Goal: Task Accomplishment & Management: Complete application form

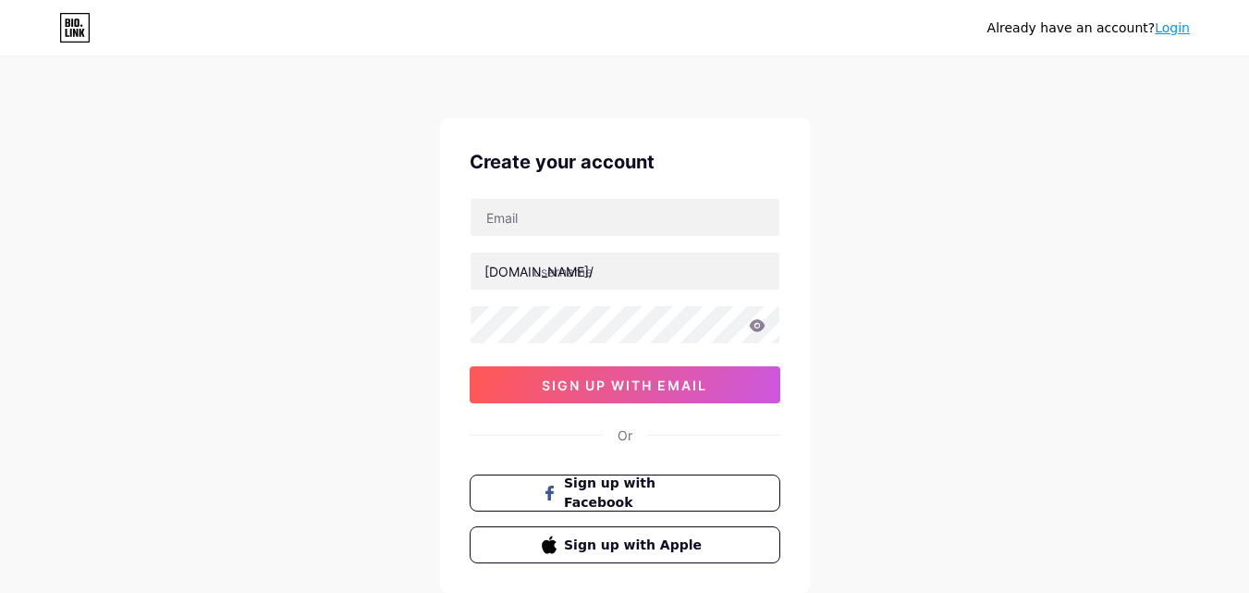
scroll to position [114, 0]
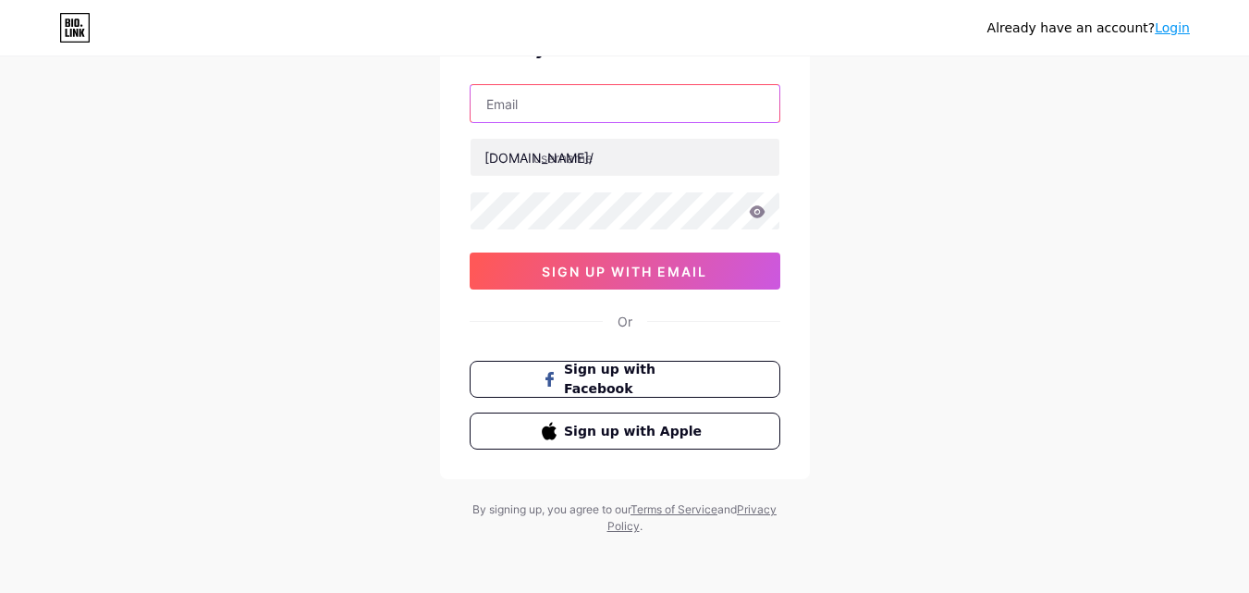
click at [594, 93] on input "text" at bounding box center [625, 103] width 309 height 37
type input "okwinpmkissangov@gmail.com"
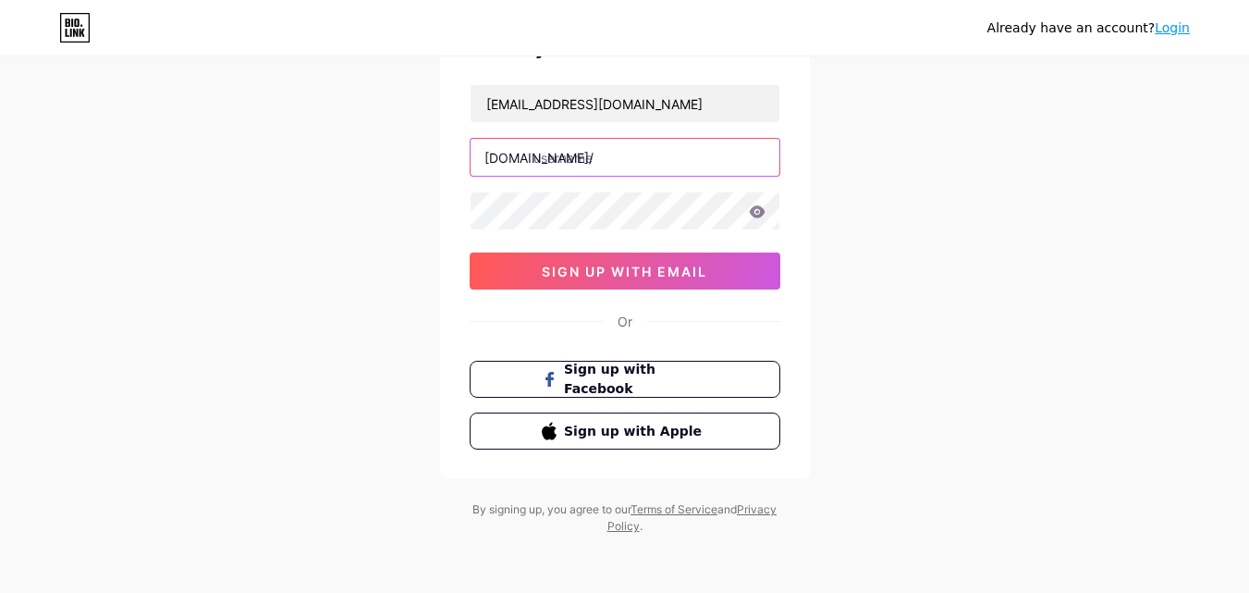
click at [578, 165] on input "text" at bounding box center [625, 157] width 309 height 37
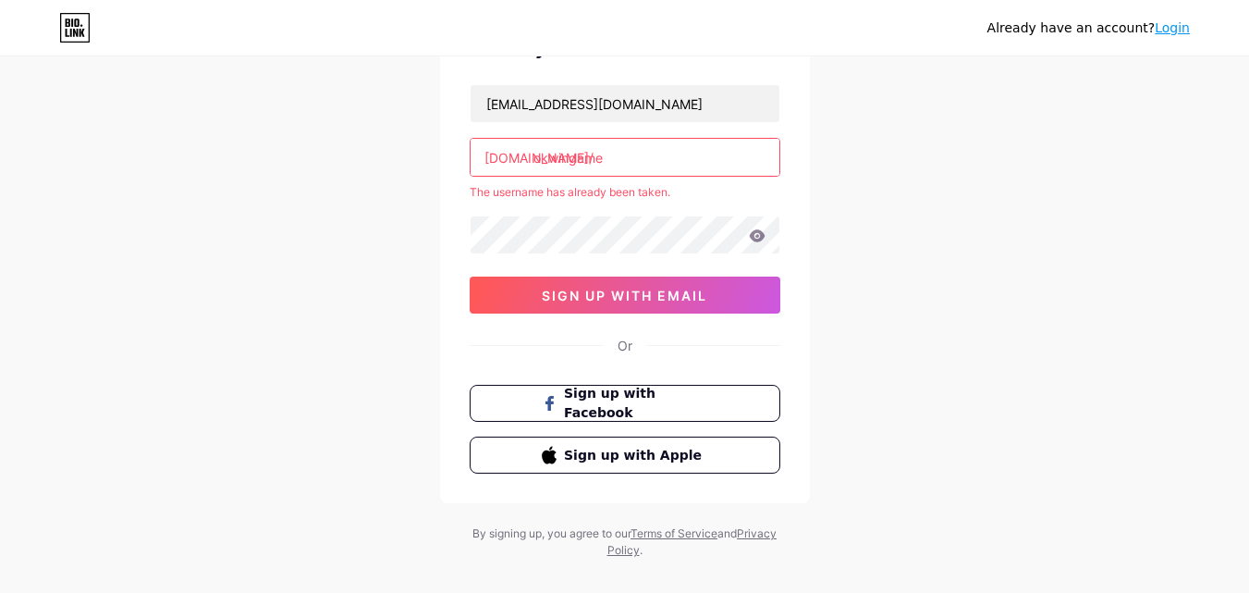
click at [510, 198] on div "The username has already been taken." at bounding box center [625, 192] width 311 height 17
click at [630, 158] on input "okwingame" at bounding box center [625, 157] width 309 height 37
click at [683, 154] on input "okwingamelogin" at bounding box center [625, 157] width 309 height 37
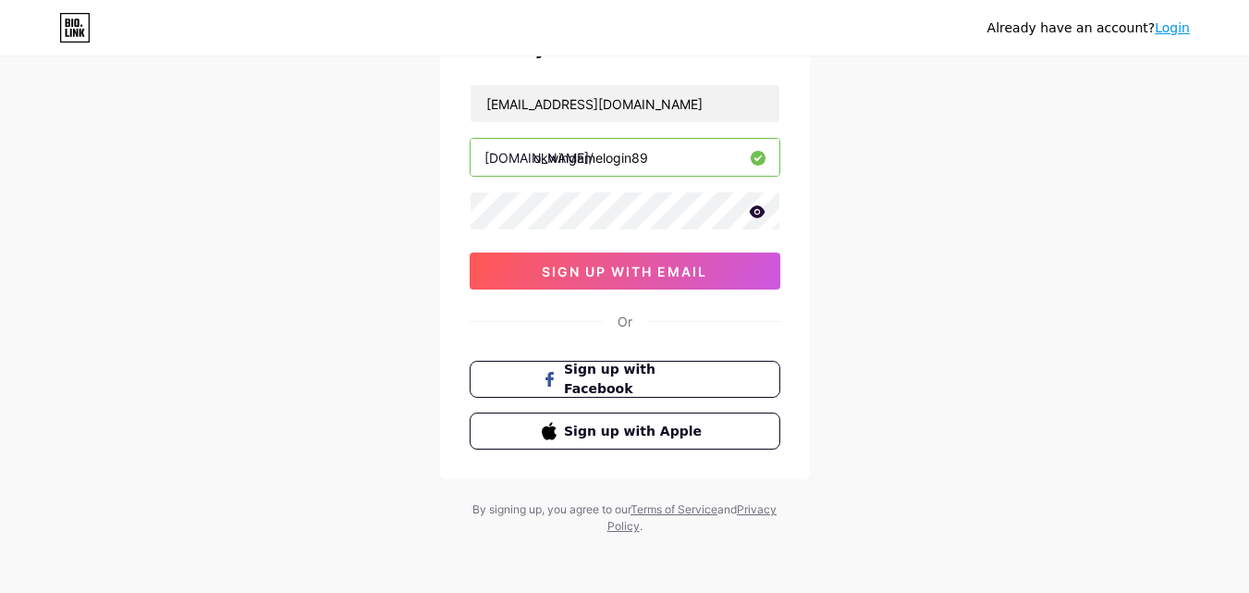
type input "okwingamelogin89"
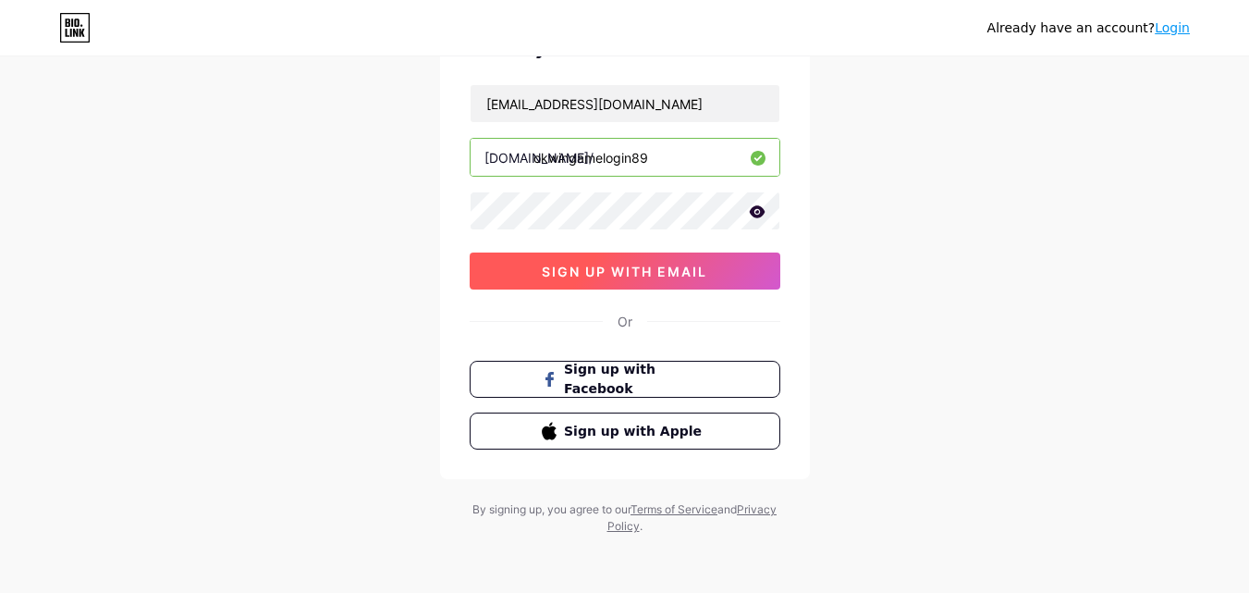
click at [658, 276] on span "sign up with email" at bounding box center [625, 272] width 166 height 16
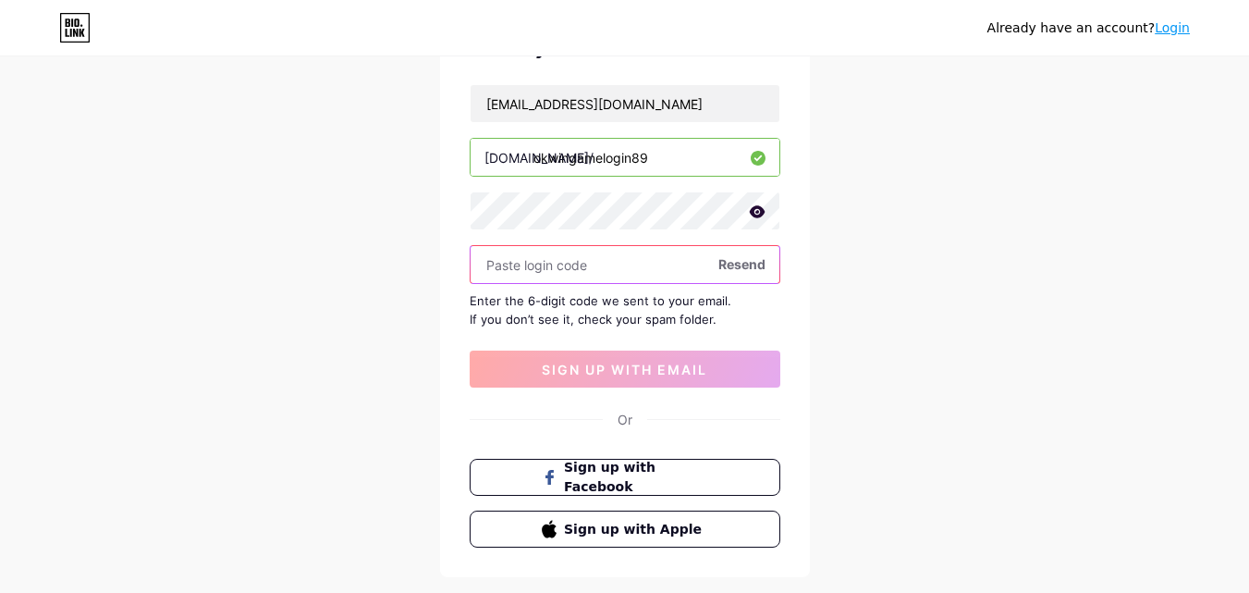
paste input "893927"
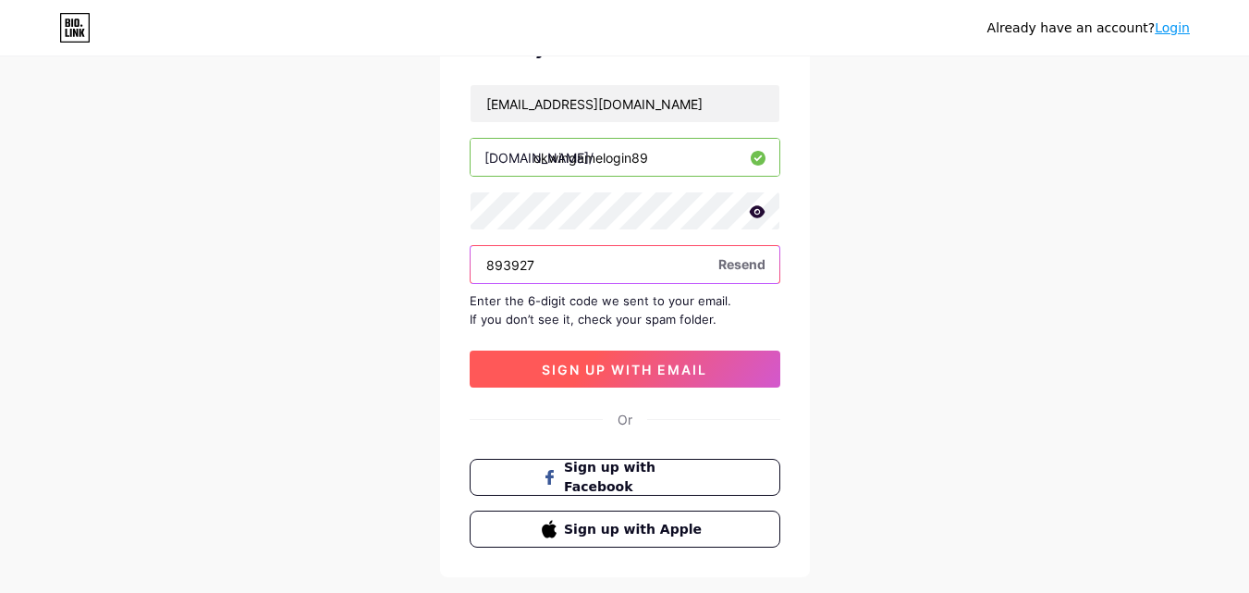
type input "893927"
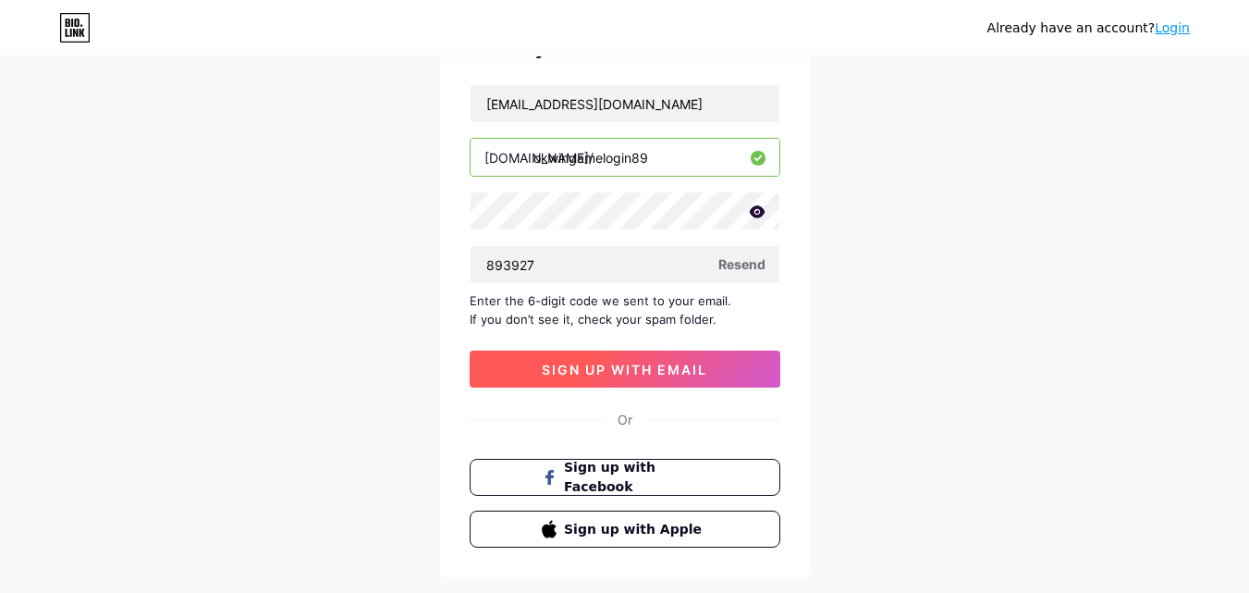
click at [604, 367] on span "sign up with email" at bounding box center [625, 370] width 166 height 16
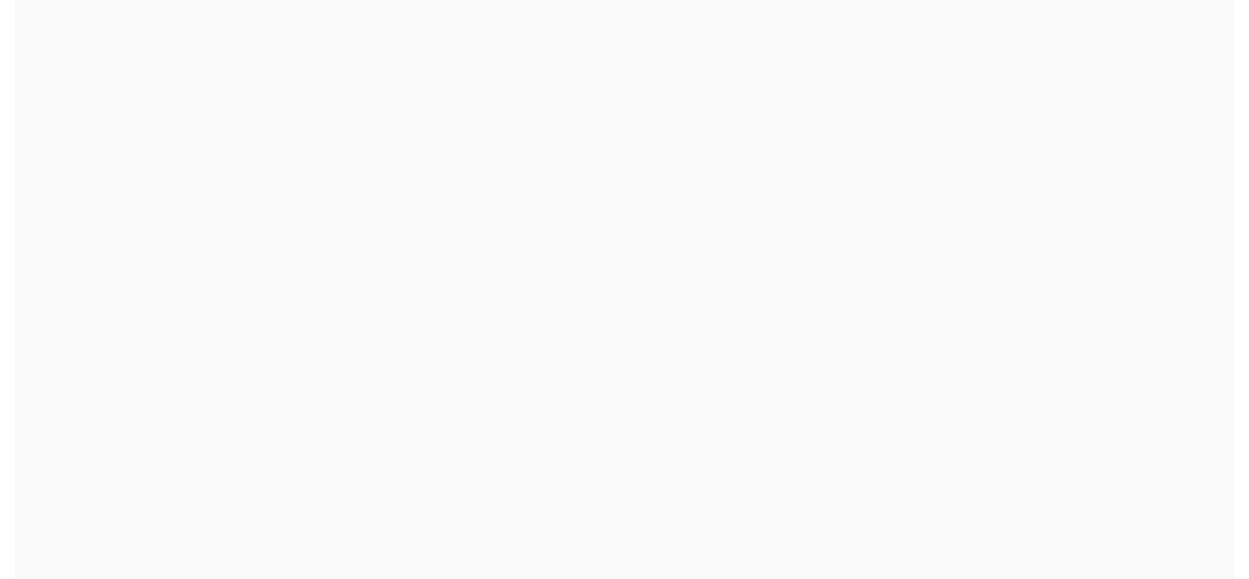
scroll to position [0, 0]
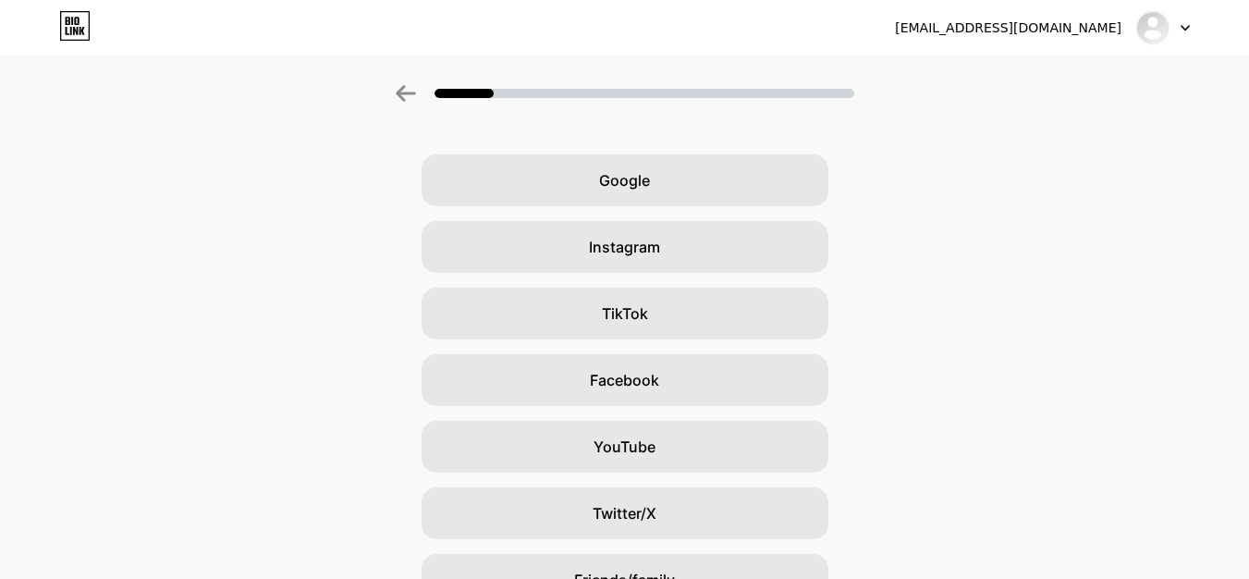
scroll to position [218, 0]
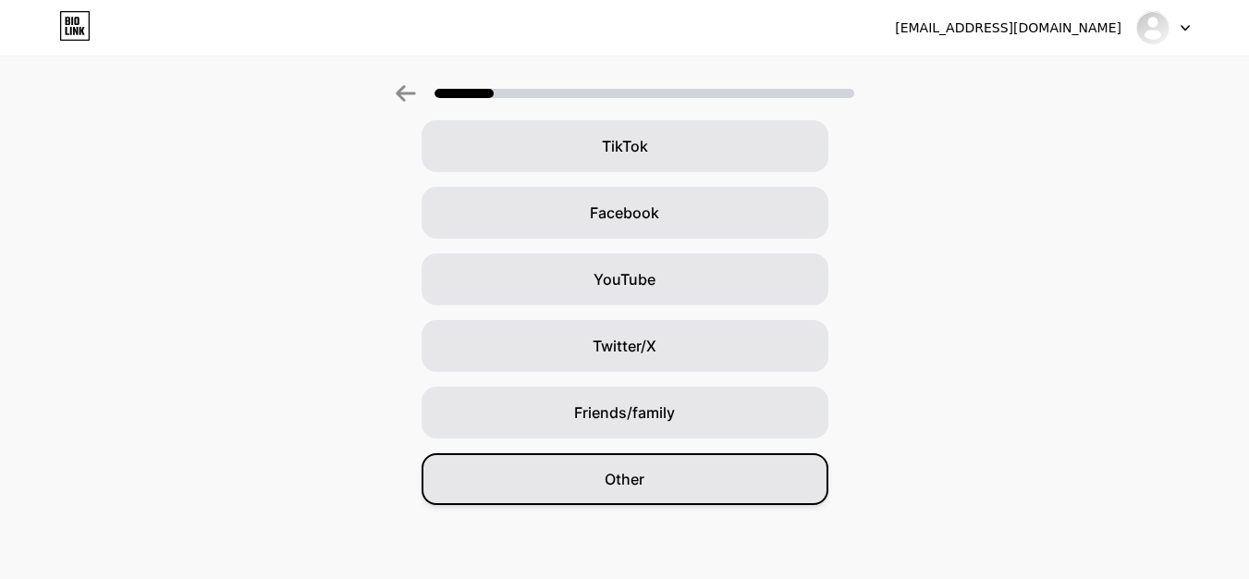
click at [639, 465] on div "Other" at bounding box center [625, 479] width 407 height 52
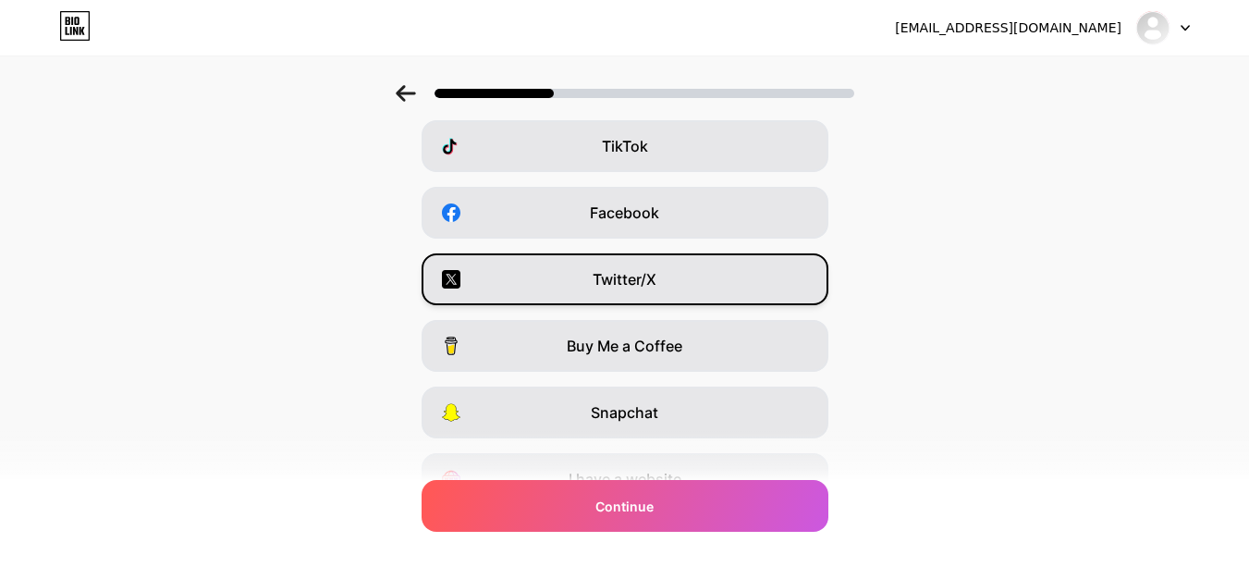
scroll to position [0, 0]
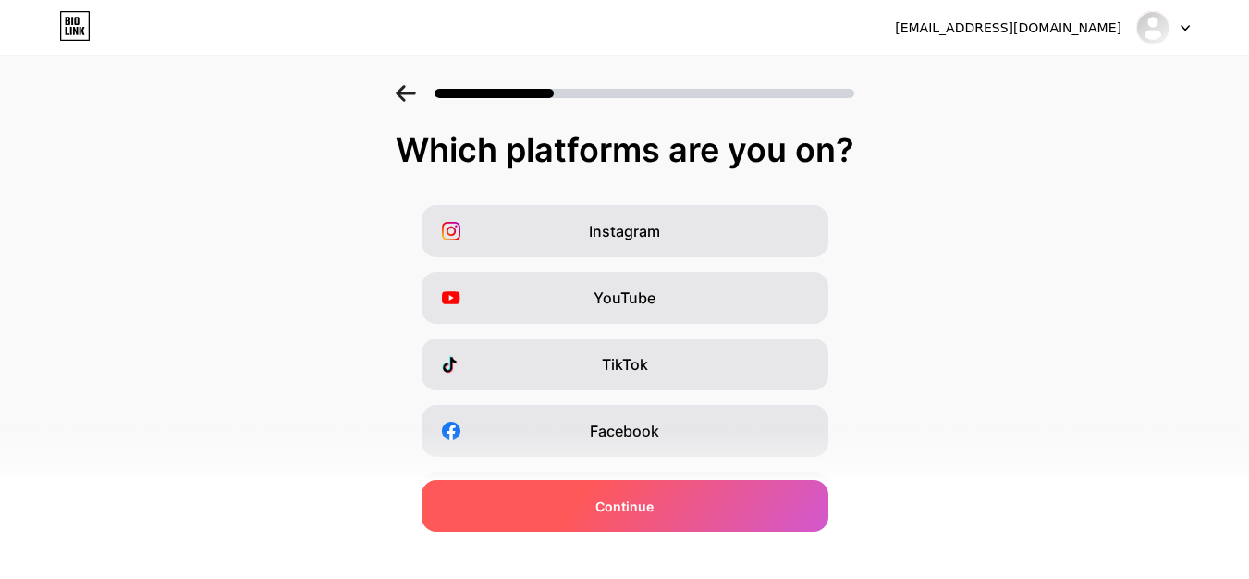
click at [625, 511] on span "Continue" at bounding box center [624, 506] width 58 height 19
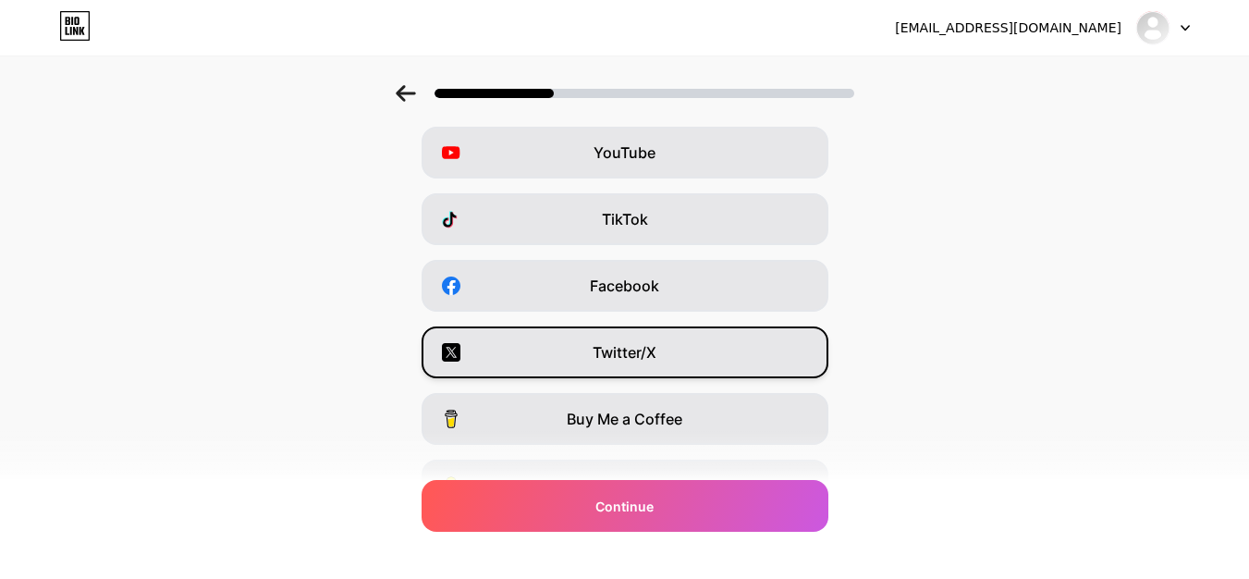
scroll to position [311, 0]
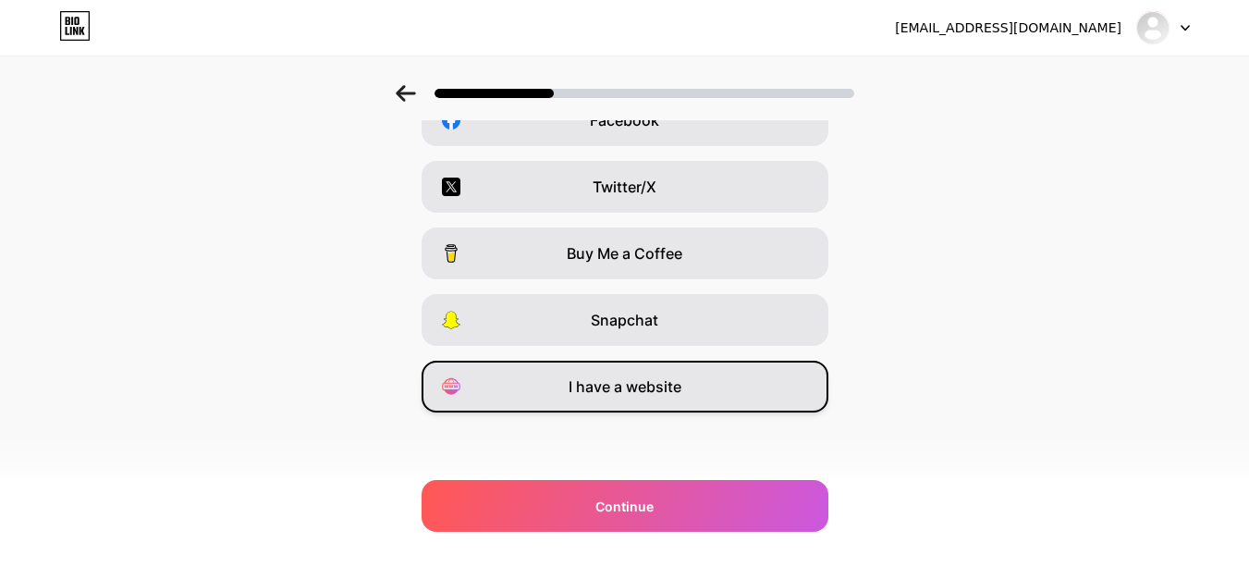
click at [635, 381] on span "I have a website" at bounding box center [625, 386] width 113 height 22
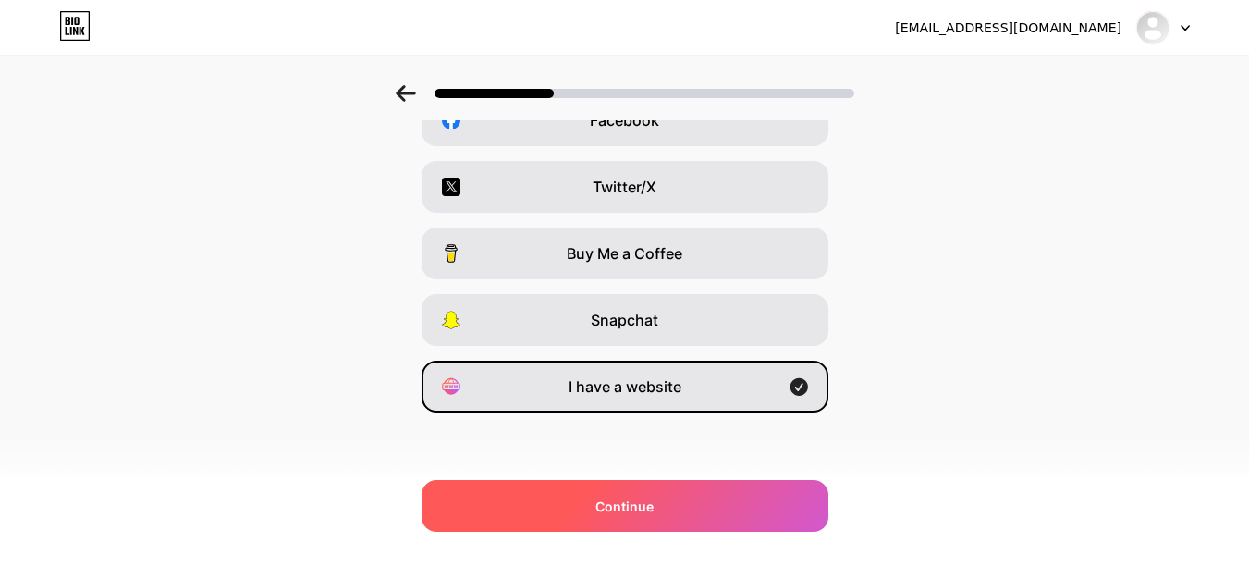
click at [649, 509] on span "Continue" at bounding box center [624, 506] width 58 height 19
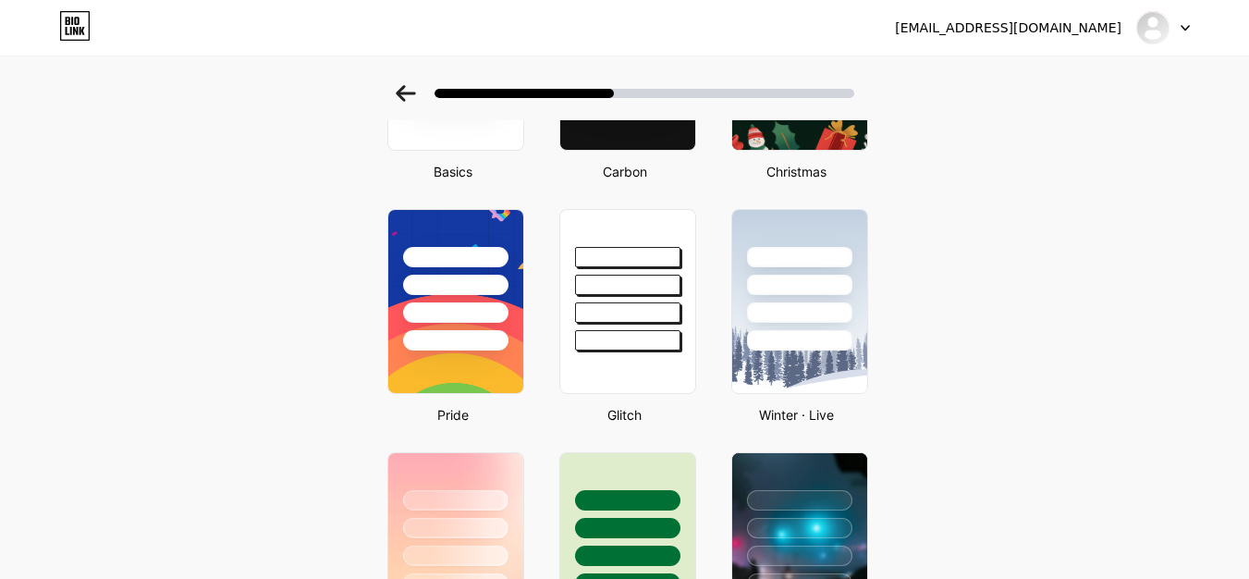
scroll to position [246, 0]
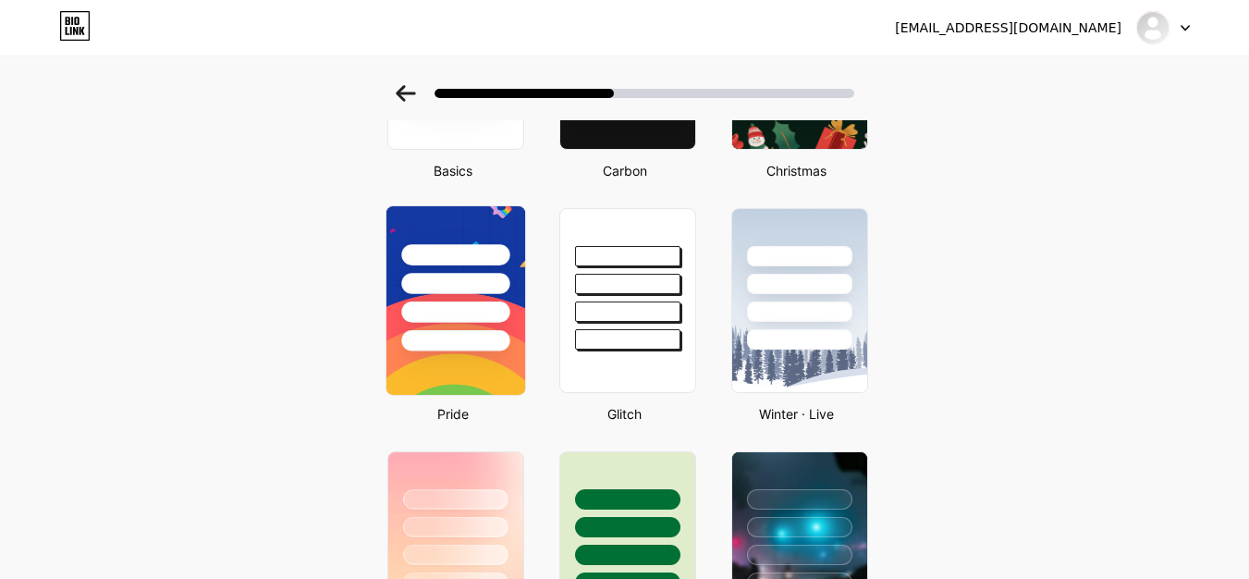
click at [474, 312] on div at bounding box center [455, 311] width 108 height 21
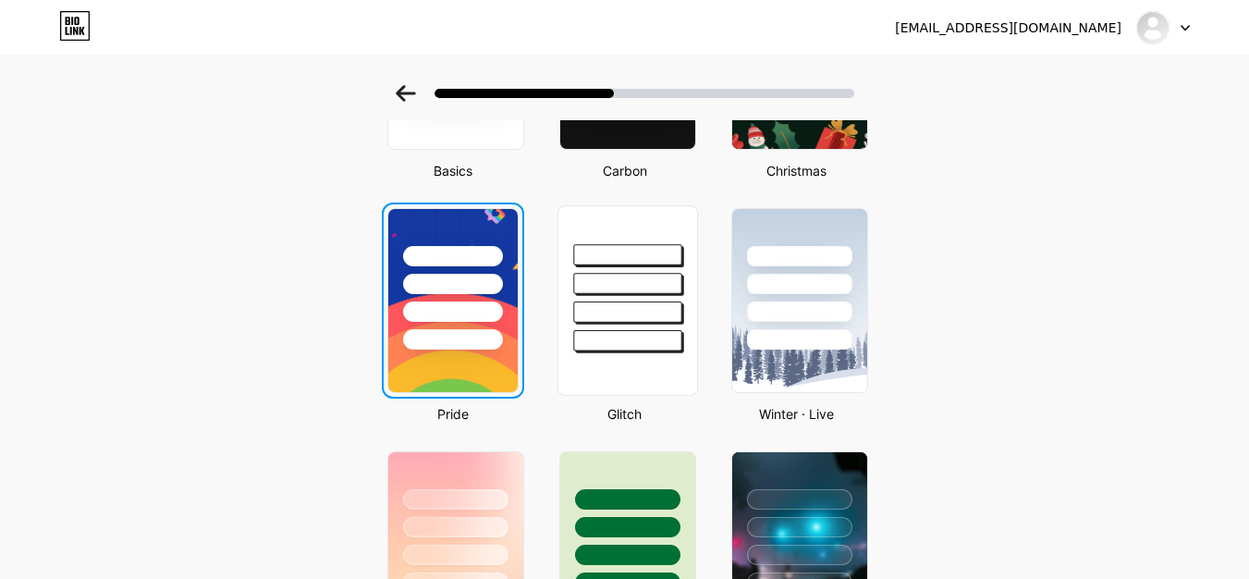
scroll to position [0, 0]
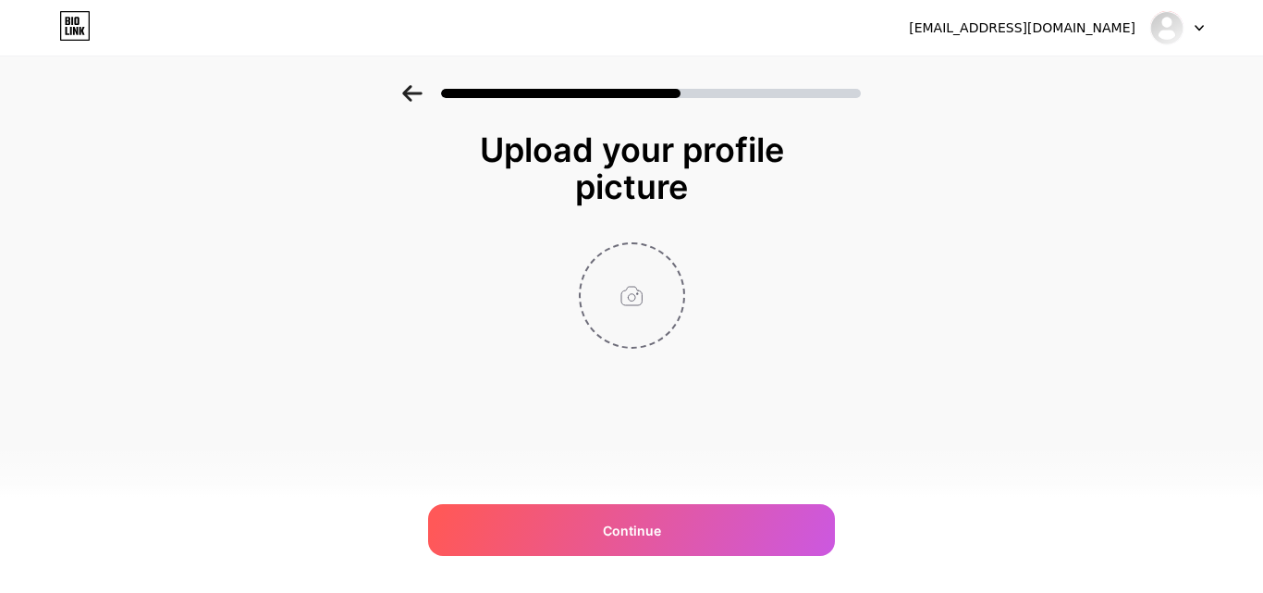
click at [637, 312] on input "file" at bounding box center [632, 295] width 103 height 103
type input "C:\fakepath\WhatsApp Image 2025-10-07 at 15.29.31.jpeg"
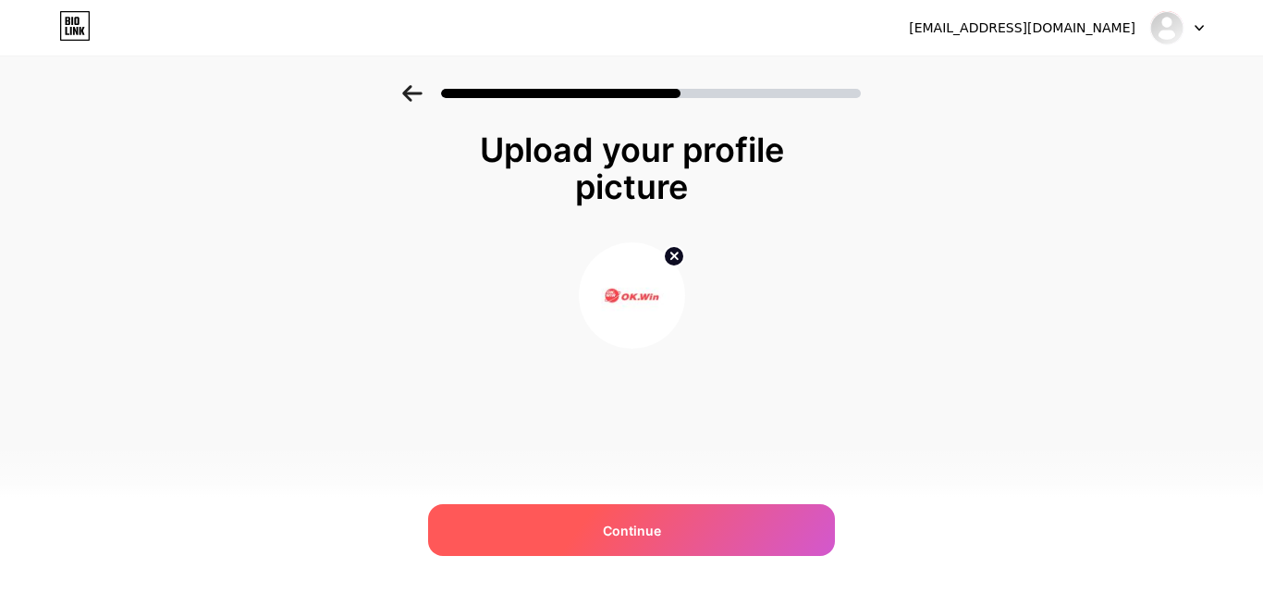
click at [635, 533] on span "Continue" at bounding box center [632, 530] width 58 height 19
click at [0, 0] on span at bounding box center [0, 0] width 0 height 0
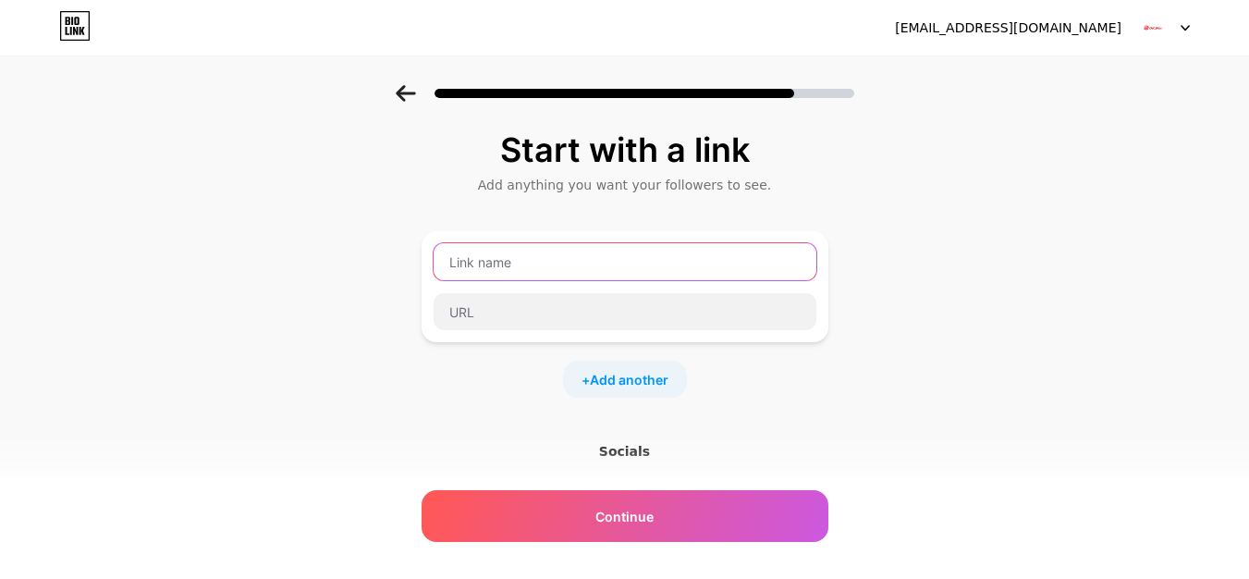
click at [519, 253] on input "text" at bounding box center [625, 261] width 383 height 37
type input "Ok Win"
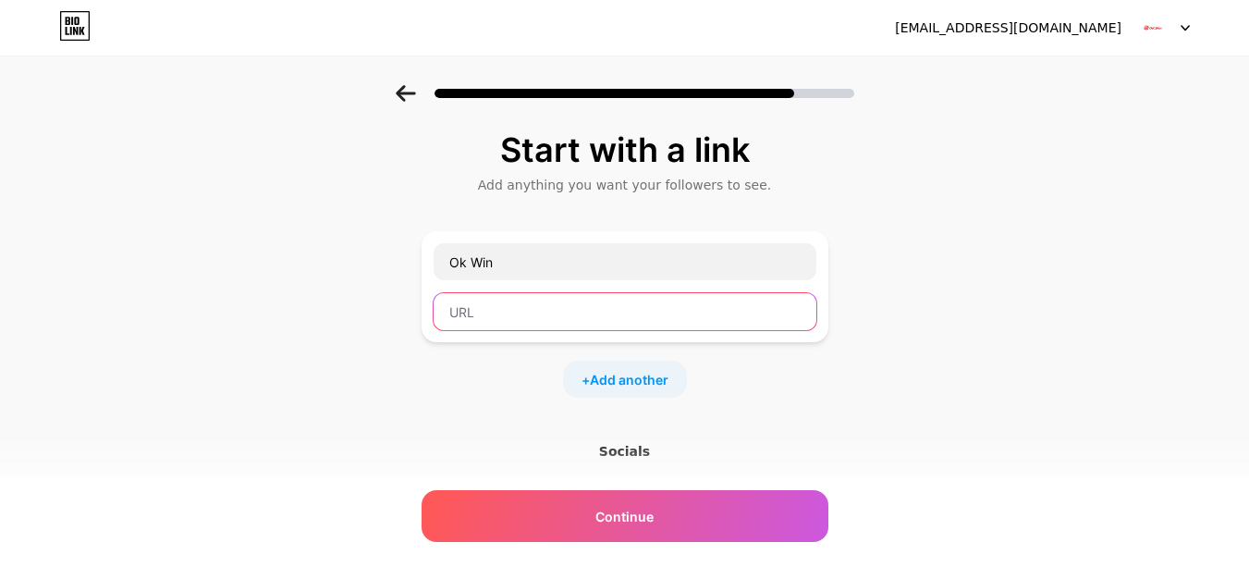
paste input "https://okwin.pmkissangov.com/"
click at [519, 321] on input "https://okwin.pmkissangov.com/" at bounding box center [625, 311] width 383 height 37
type input "https://okwin.pmkissangov.com/"
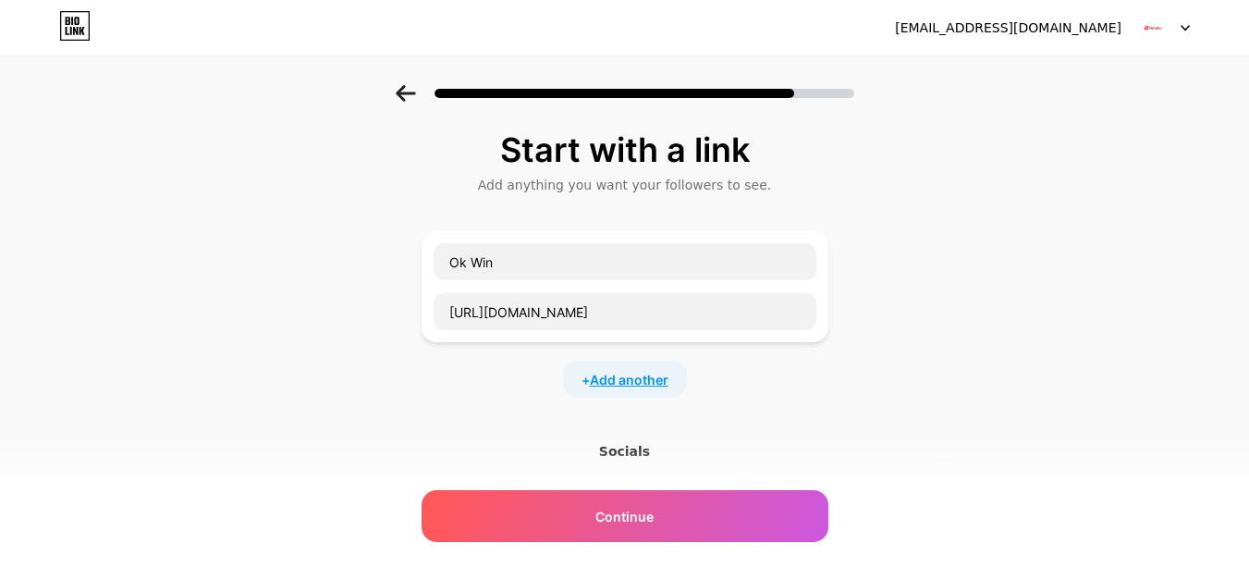
click at [632, 384] on span "Add another" at bounding box center [629, 379] width 79 height 19
click at [516, 403] on input "text" at bounding box center [625, 391] width 383 height 37
type input "B"
type input "Blogger"
click at [556, 458] on input "text" at bounding box center [625, 441] width 383 height 37
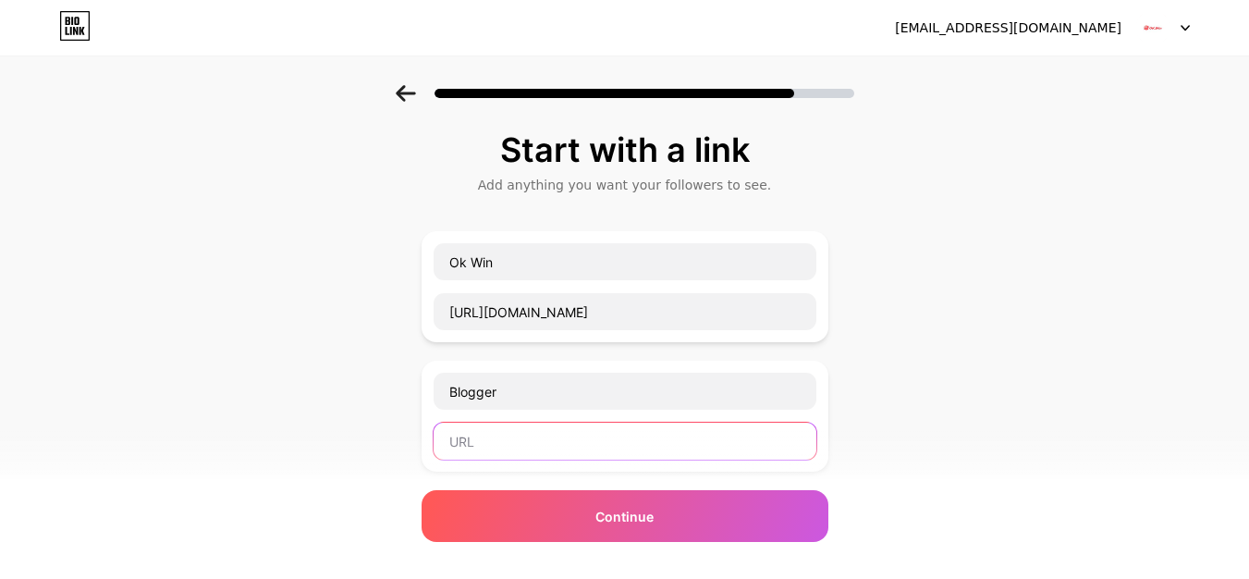
paste input "https://www.blogger.com/profile/12504315177446736459"
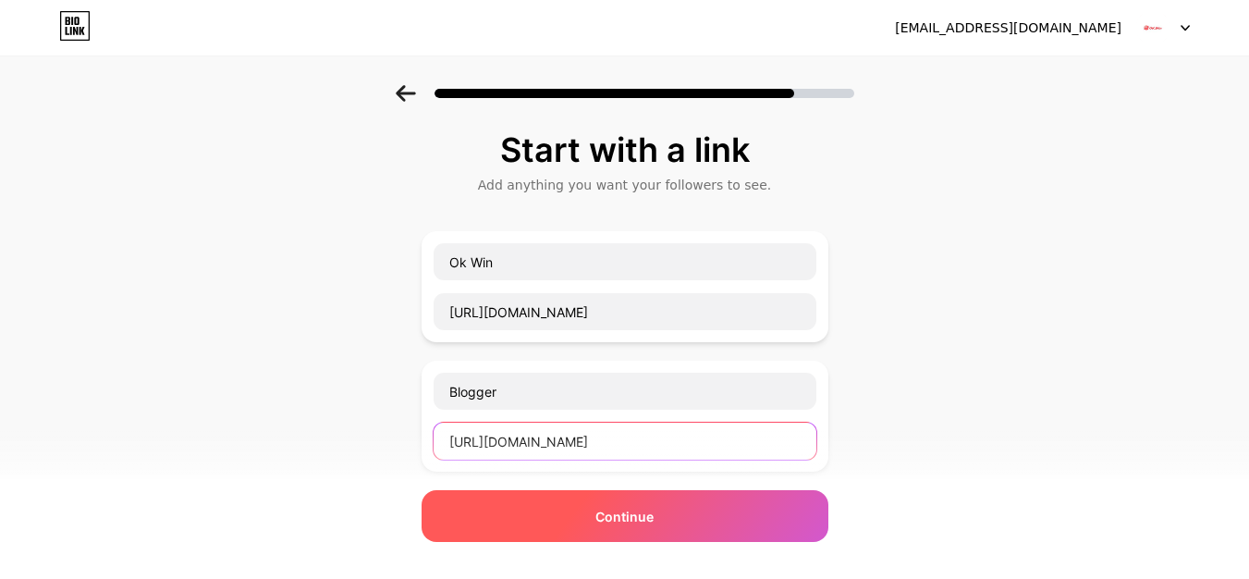
type input "https://www.blogger.com/profile/12504315177446736459"
click at [663, 504] on div "Continue" at bounding box center [625, 516] width 407 height 52
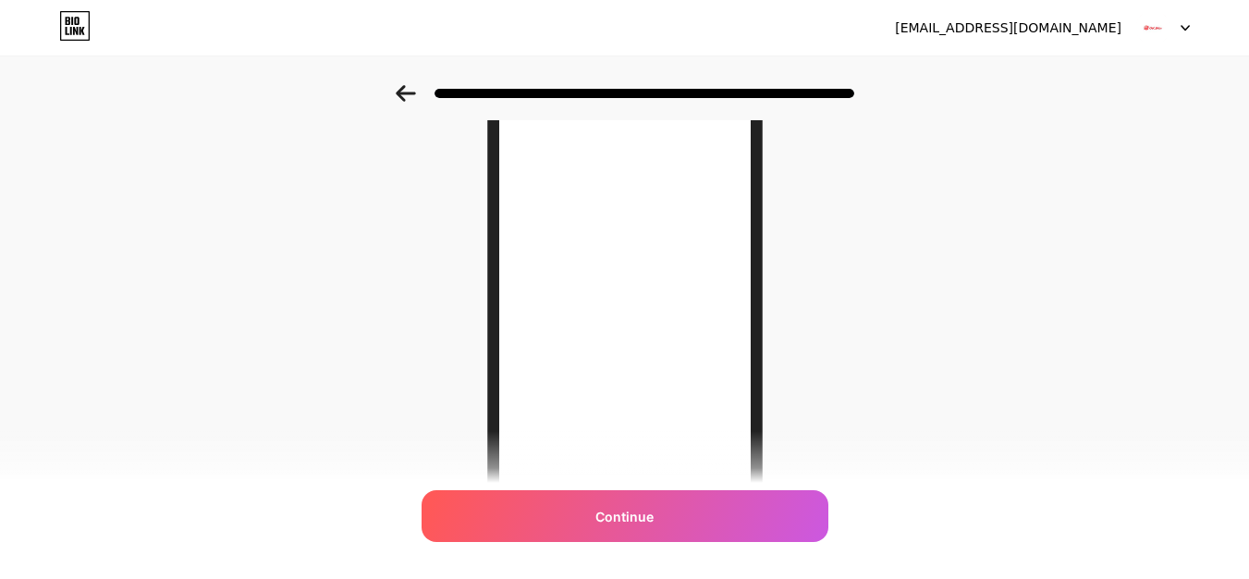
scroll to position [191, 0]
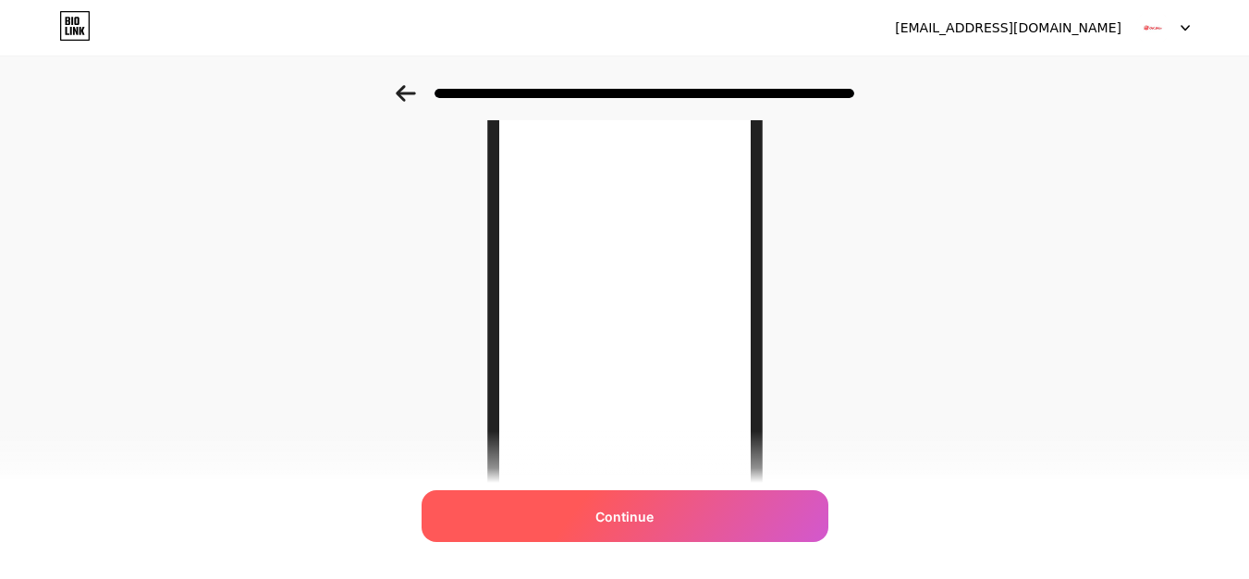
click at [671, 524] on div "Continue" at bounding box center [625, 516] width 407 height 52
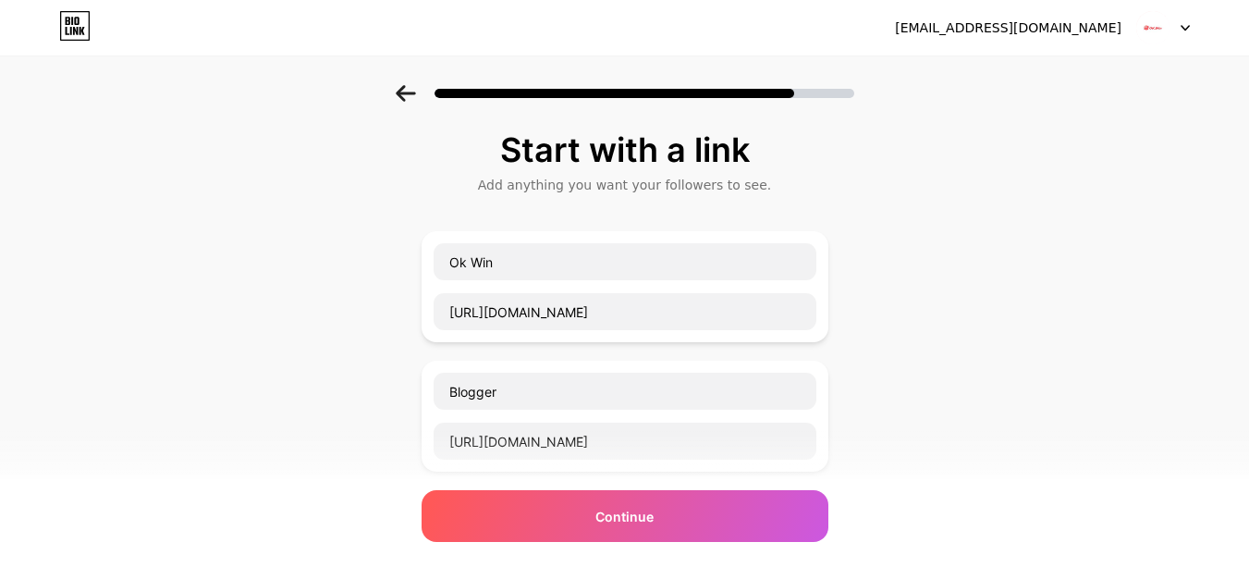
click at [671, 524] on div "Continue" at bounding box center [625, 516] width 407 height 52
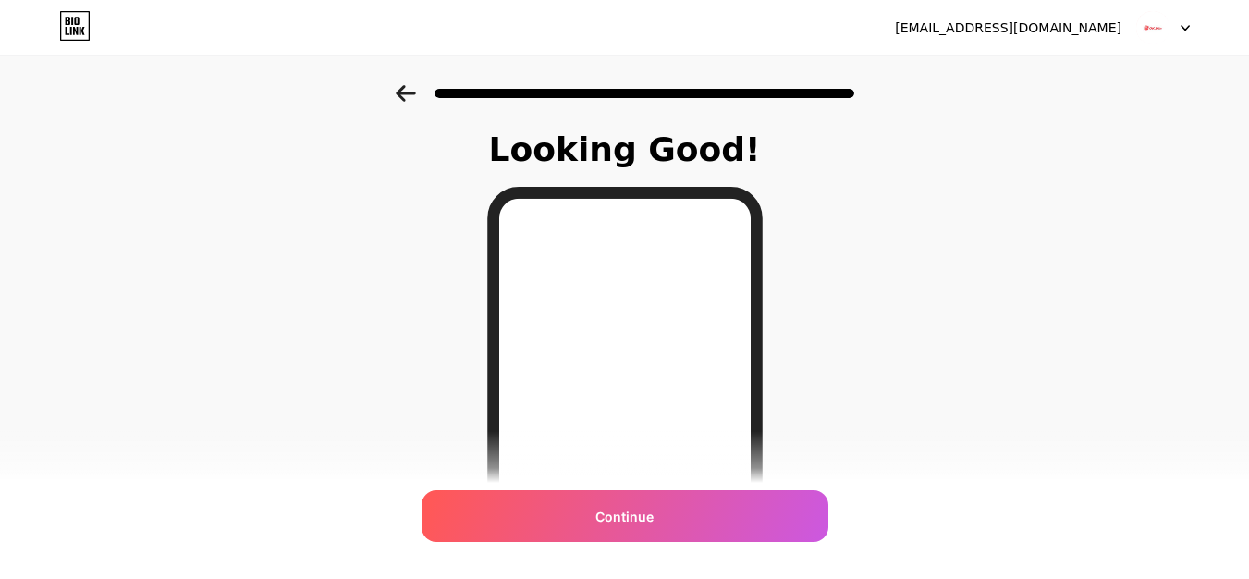
click at [1146, 26] on img at bounding box center [1152, 27] width 35 height 35
click at [1059, 30] on div "okwinpmkissangov@gmail.com" at bounding box center [1008, 27] width 227 height 19
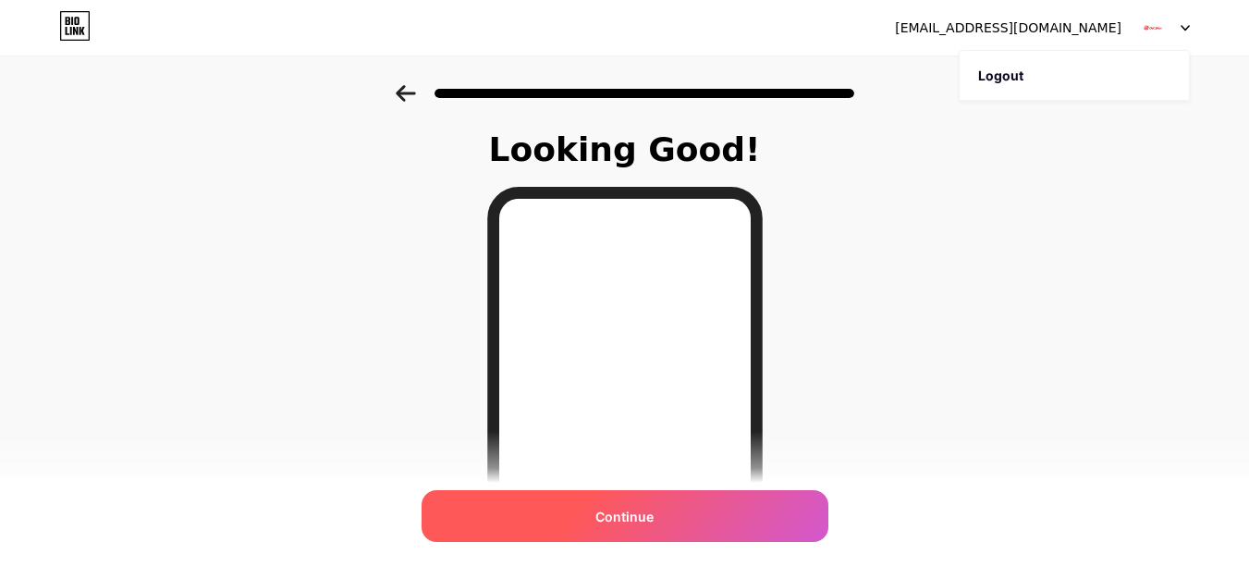
click at [601, 518] on div "Continue" at bounding box center [625, 516] width 407 height 52
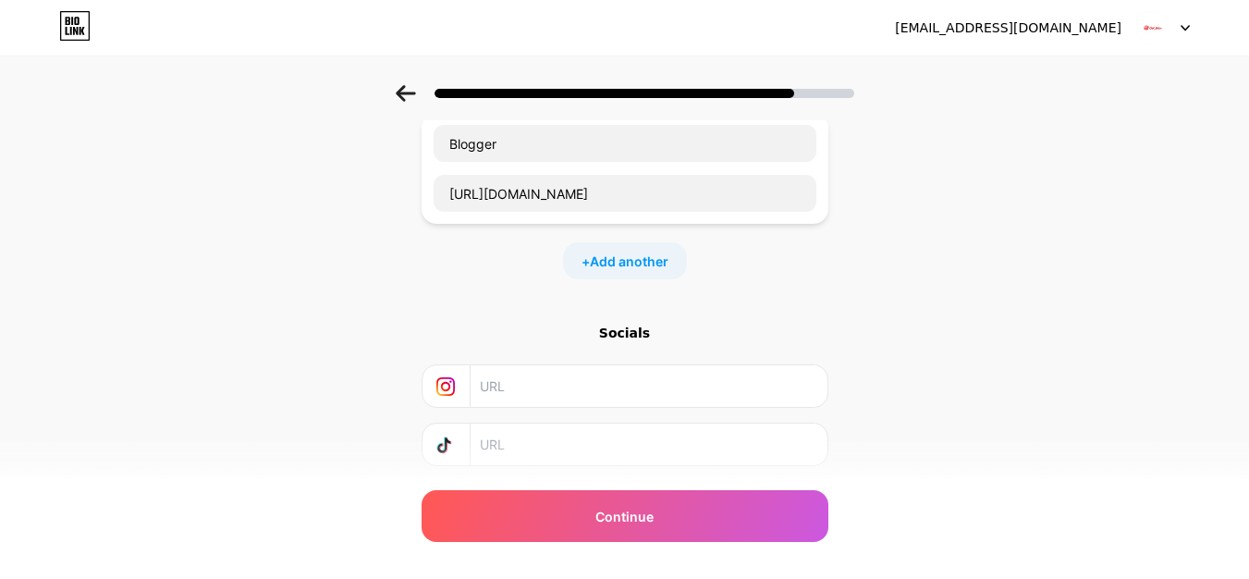
scroll to position [360, 0]
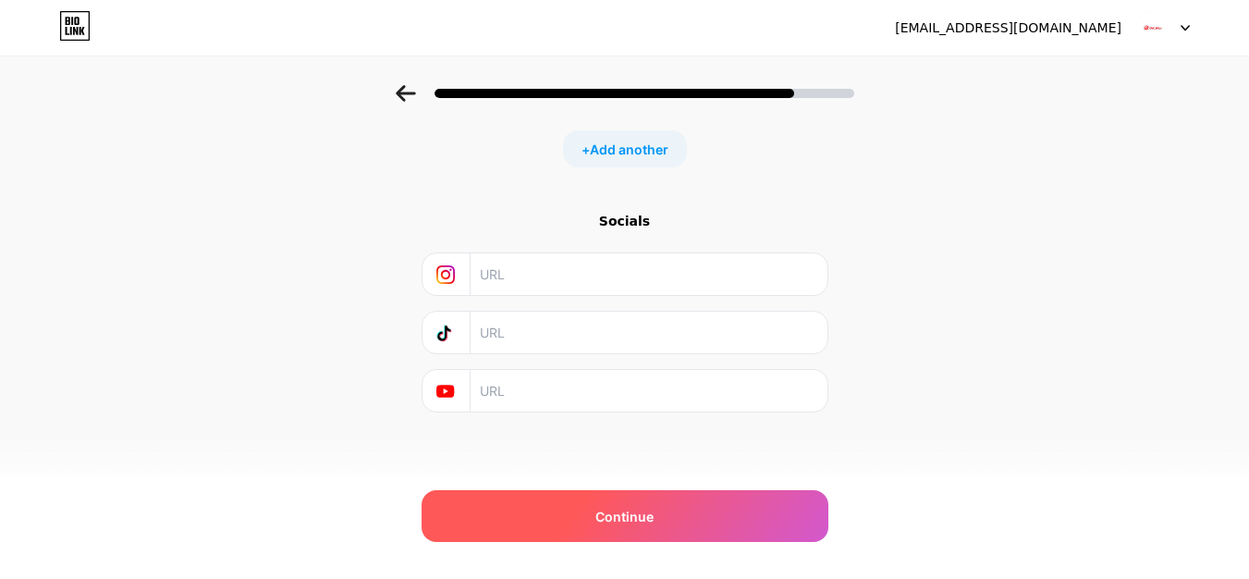
click at [631, 517] on span "Continue" at bounding box center [624, 516] width 58 height 19
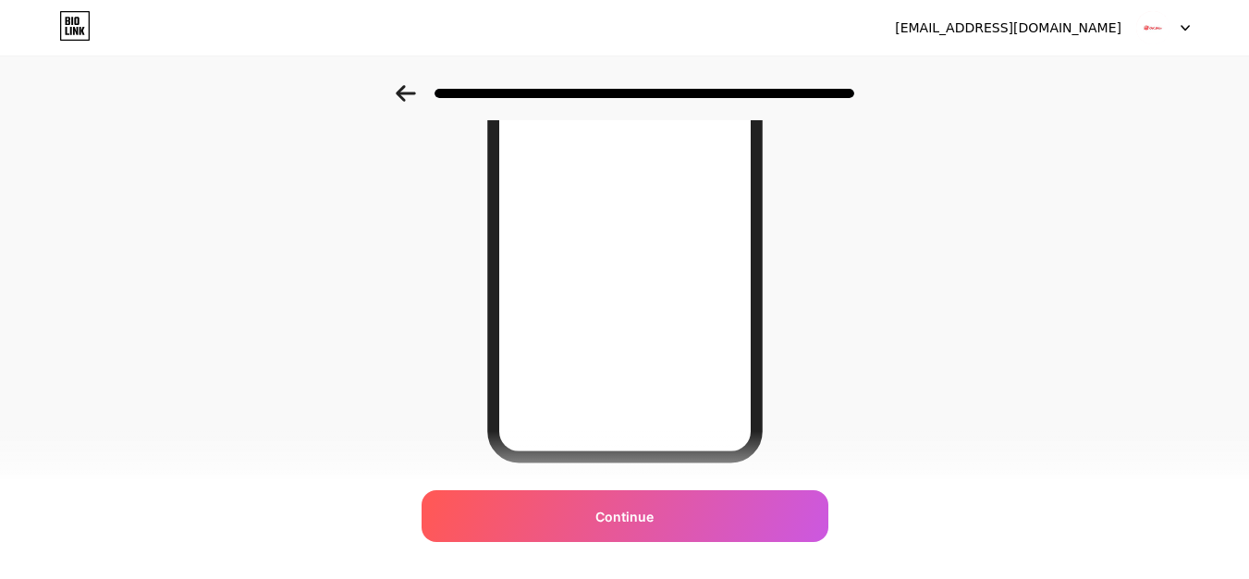
scroll to position [349, 0]
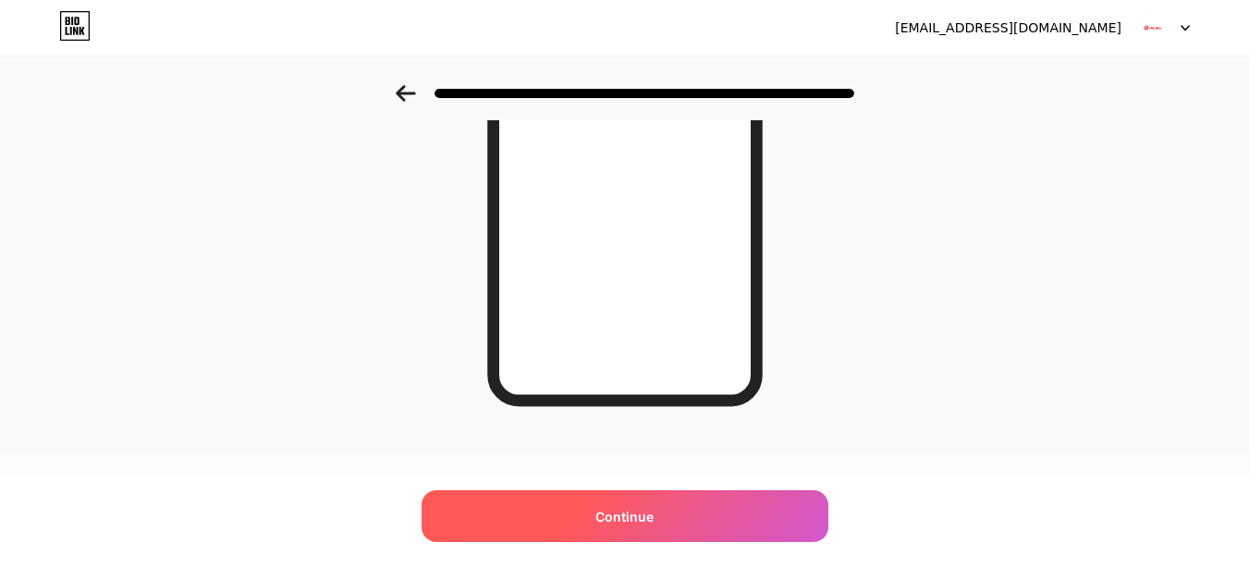
click at [654, 509] on span "Continue" at bounding box center [624, 516] width 58 height 19
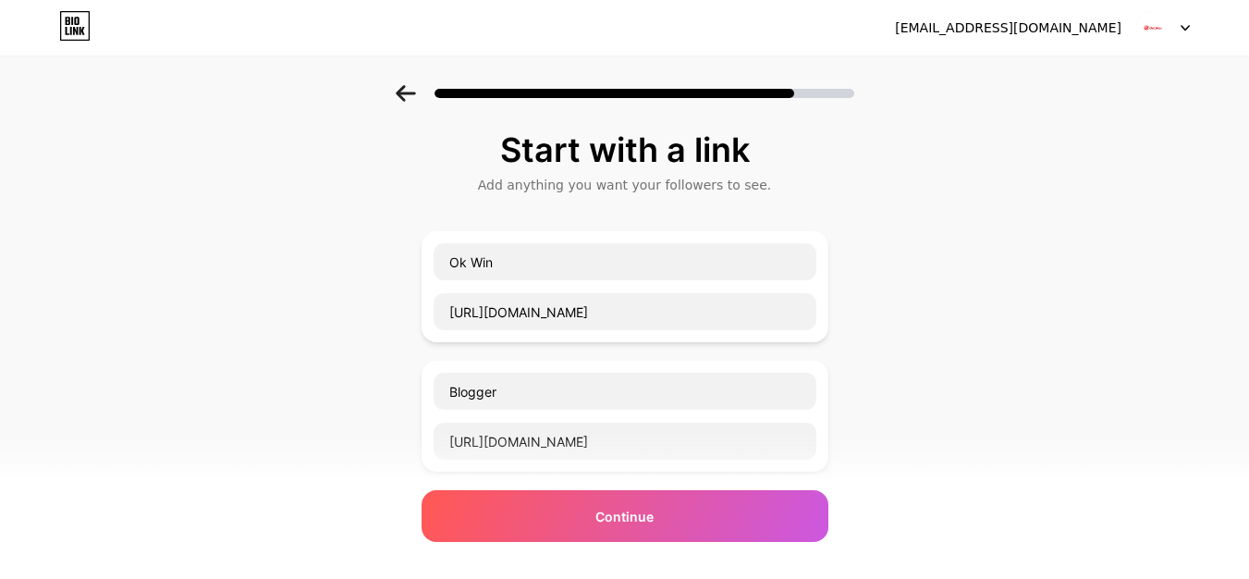
click at [1187, 22] on div at bounding box center [1163, 27] width 54 height 33
click at [1147, 21] on img at bounding box center [1152, 27] width 35 height 35
click at [1047, 22] on div "okwinpmkissangov@gmail.com" at bounding box center [1008, 27] width 227 height 19
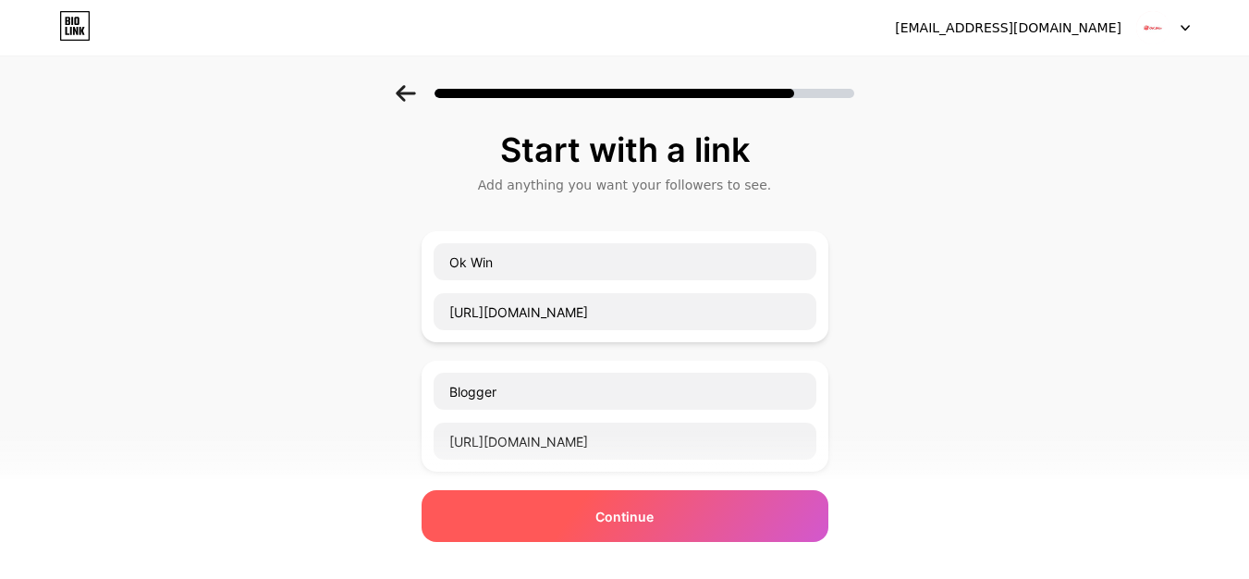
click at [624, 522] on span "Continue" at bounding box center [624, 516] width 58 height 19
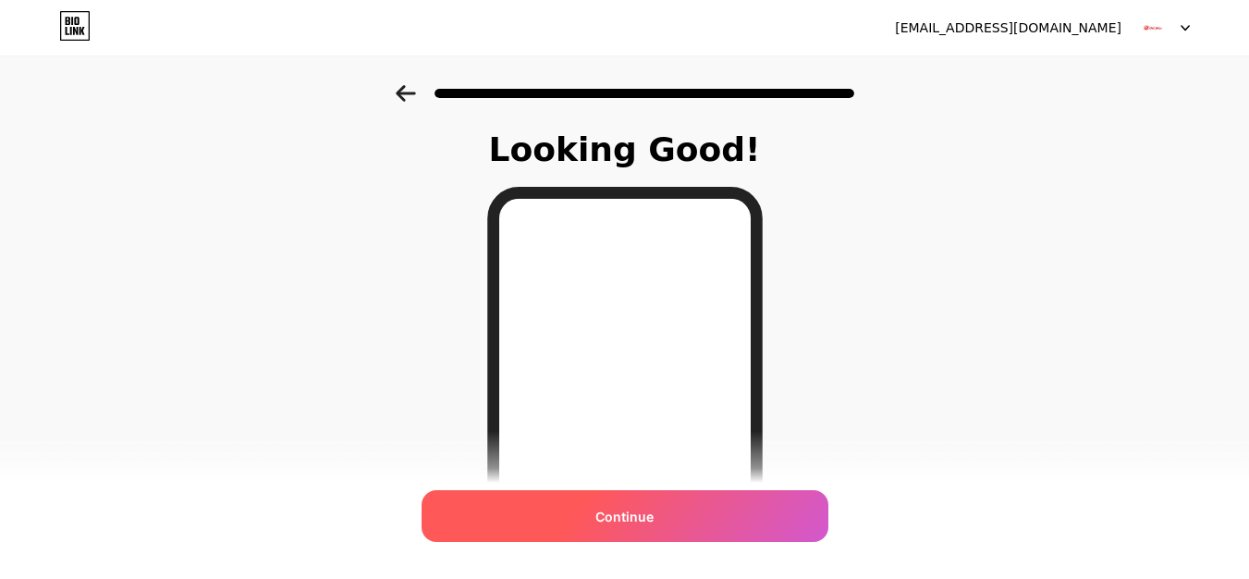
click at [735, 515] on div "Continue" at bounding box center [625, 516] width 407 height 52
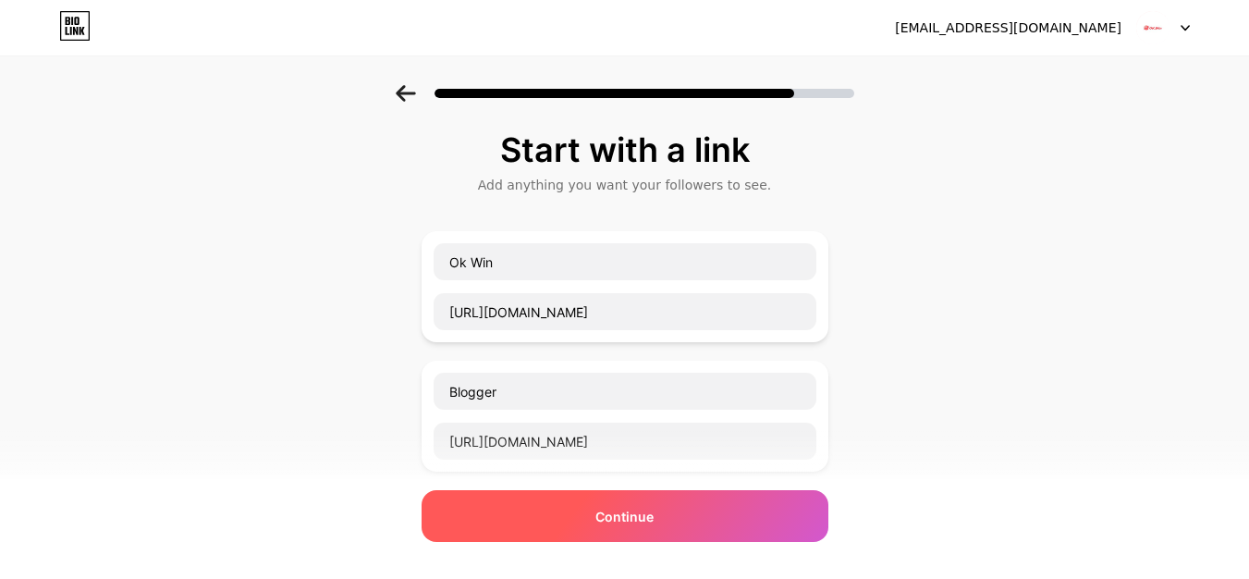
click at [706, 533] on div "Continue" at bounding box center [625, 516] width 407 height 52
click at [689, 521] on div "Continue" at bounding box center [625, 516] width 407 height 52
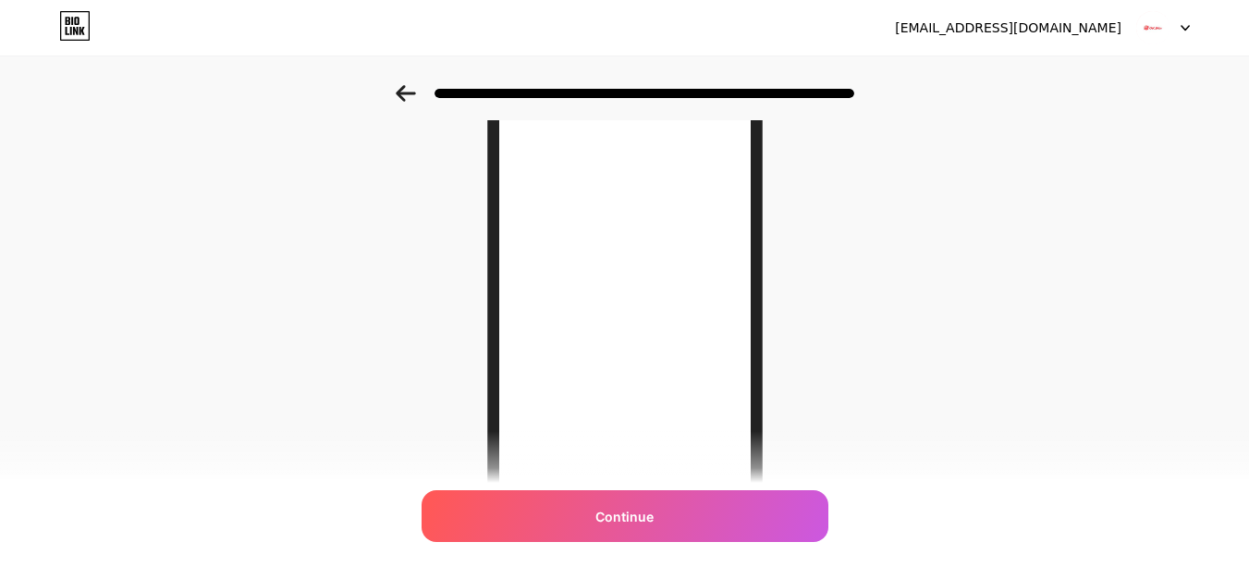
scroll to position [350, 0]
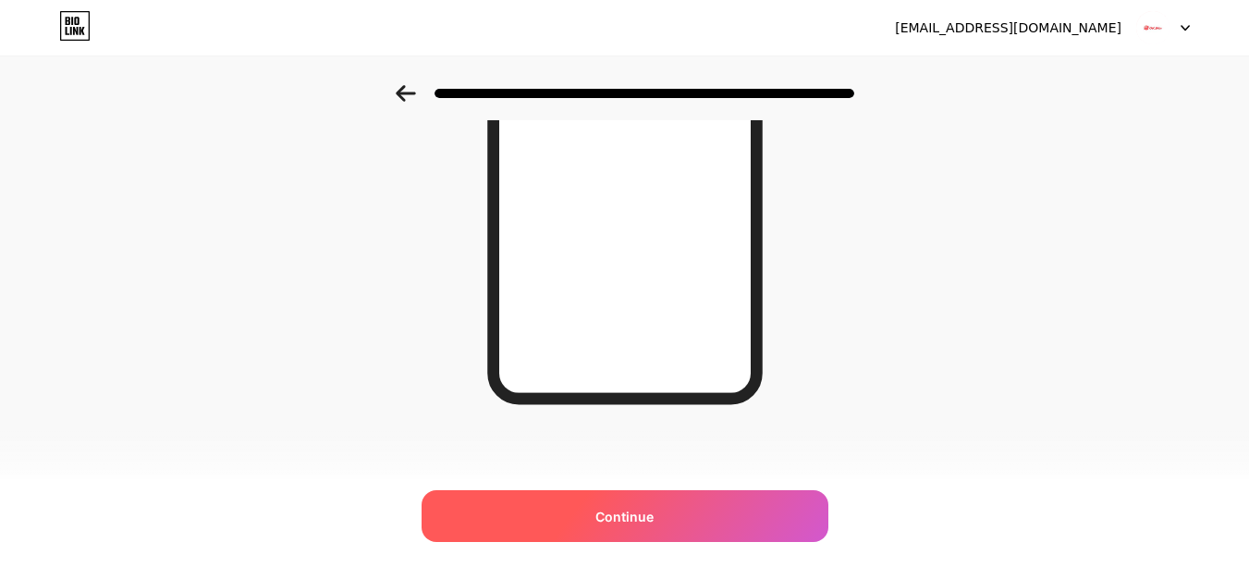
click at [634, 500] on div "Continue" at bounding box center [625, 516] width 407 height 52
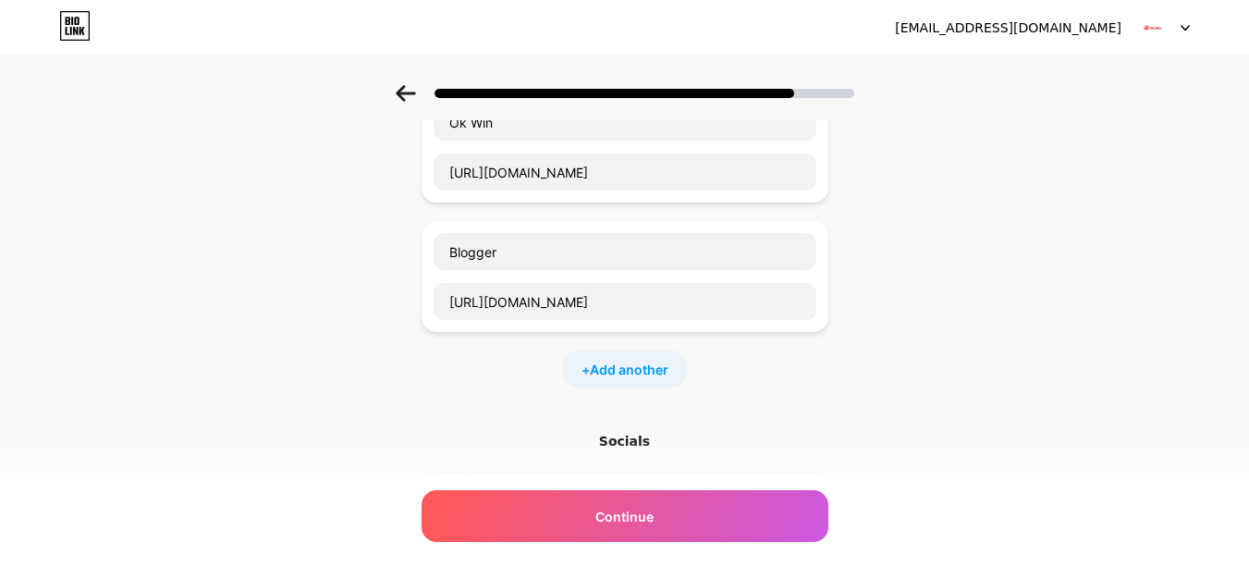
scroll to position [142, 0]
click at [630, 374] on span "Add another" at bounding box center [629, 366] width 79 height 19
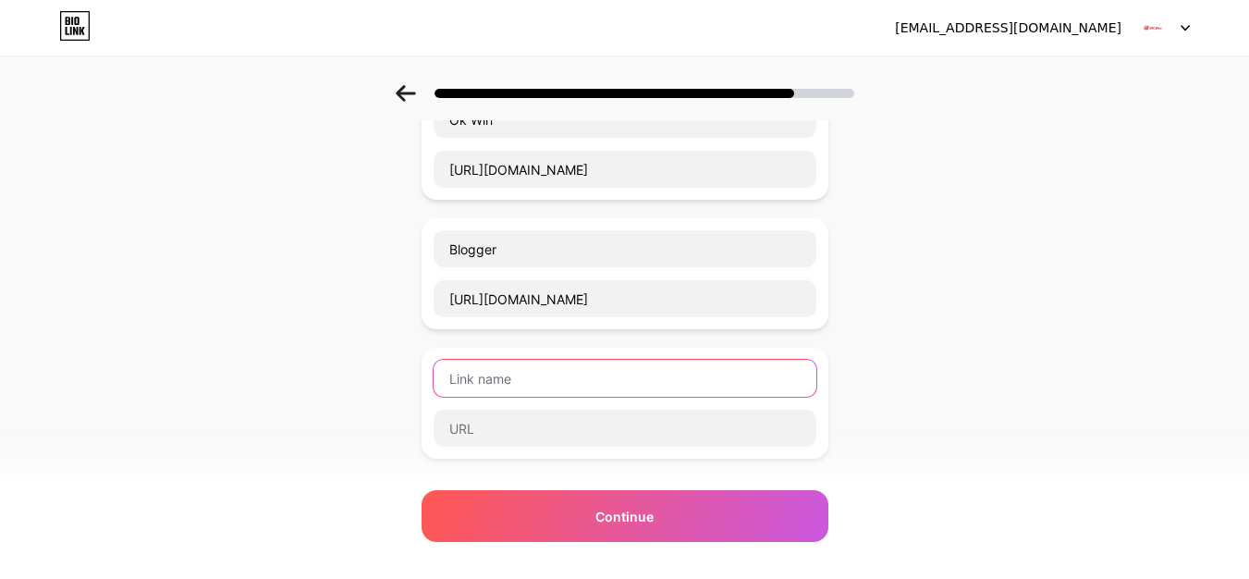
click at [552, 385] on input "text" at bounding box center [625, 378] width 383 height 37
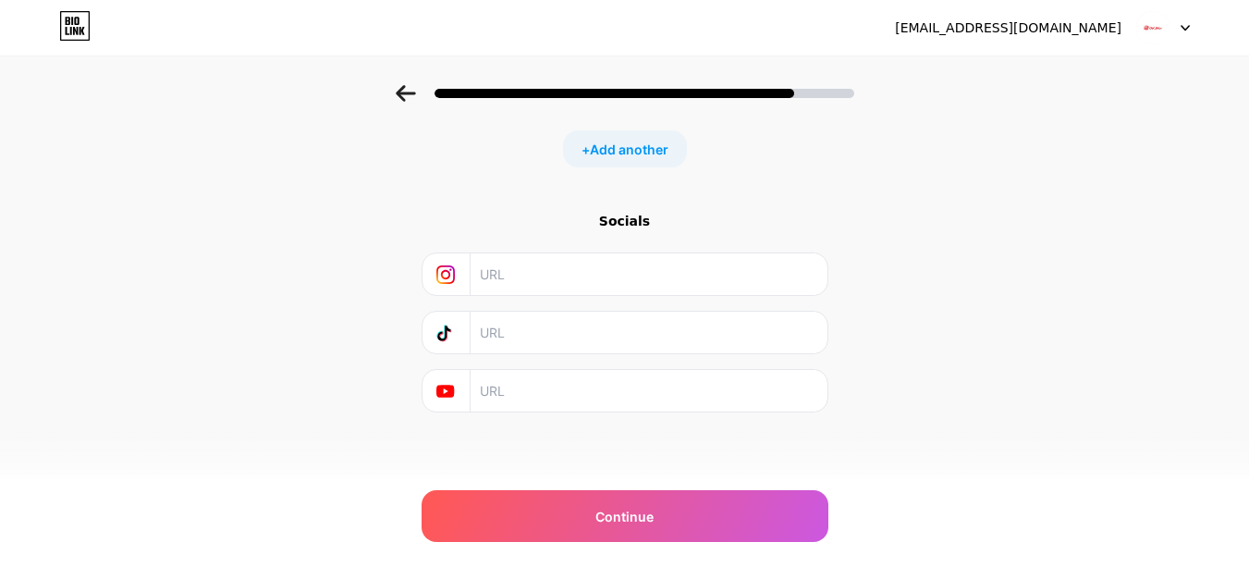
click at [518, 267] on input "text" at bounding box center [648, 274] width 336 height 42
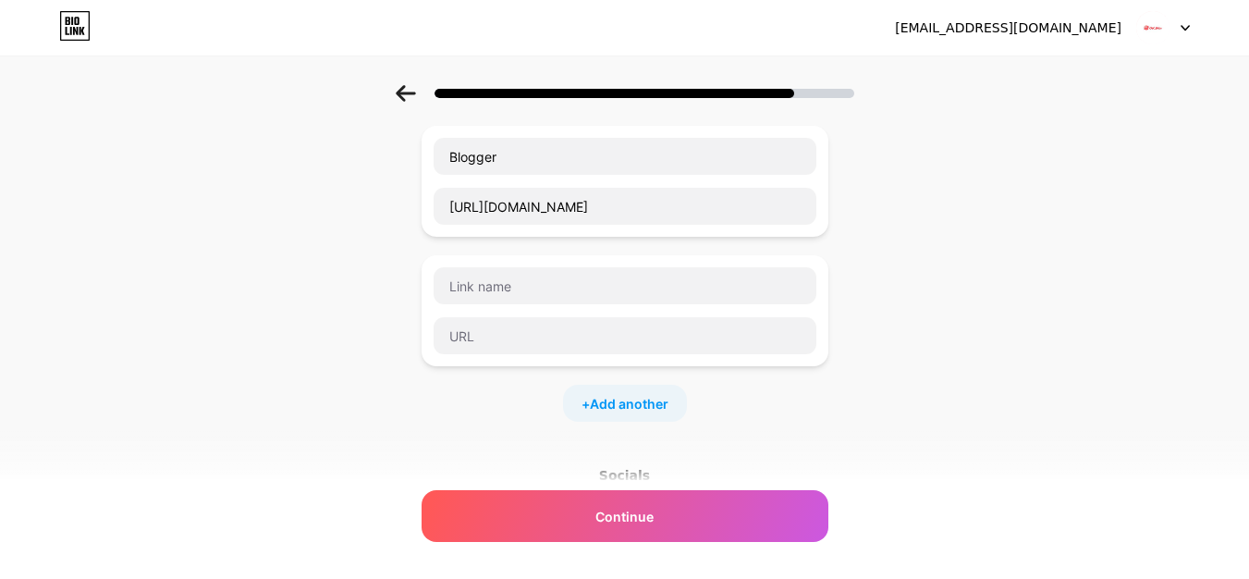
scroll to position [231, 0]
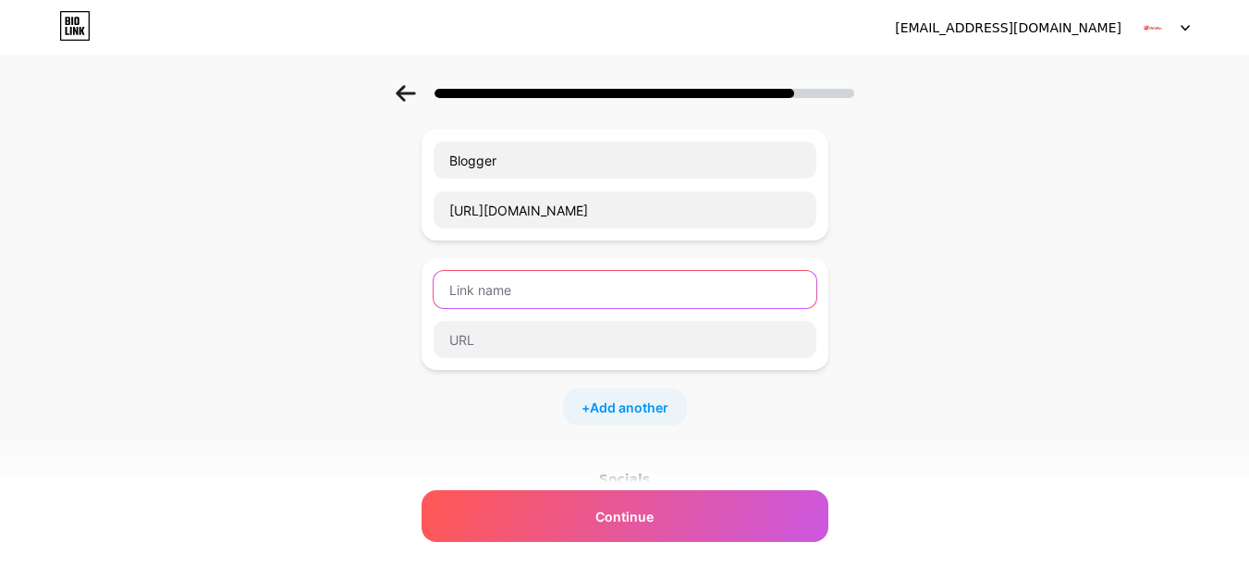
click at [549, 276] on input "text" at bounding box center [625, 289] width 383 height 37
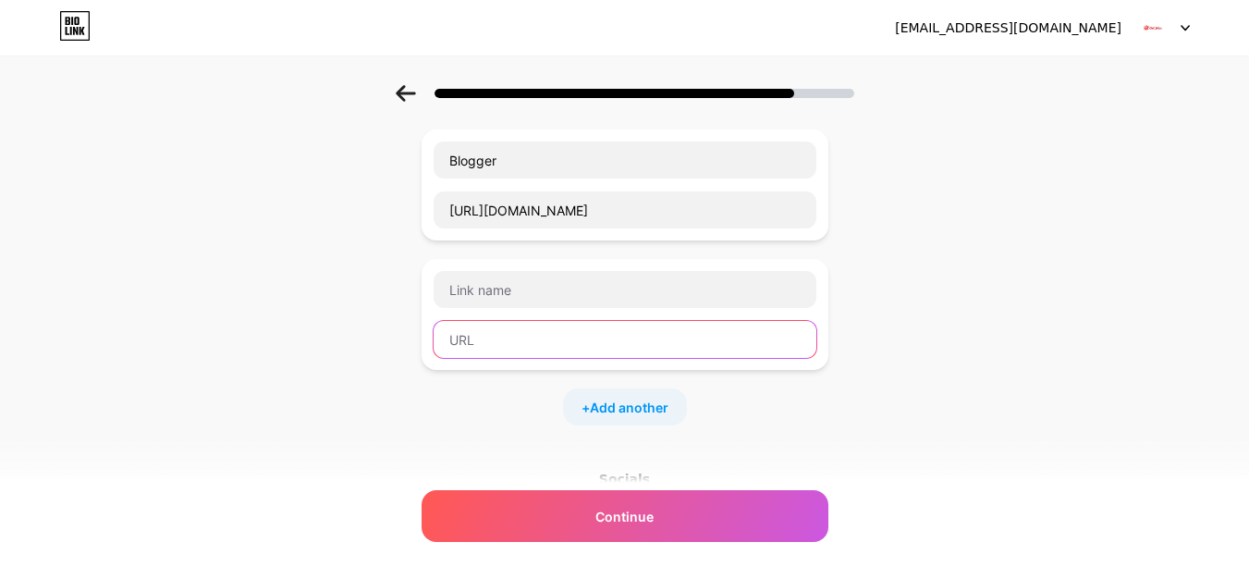
click at [524, 325] on input "text" at bounding box center [625, 339] width 383 height 37
click at [523, 339] on input "text" at bounding box center [625, 339] width 383 height 37
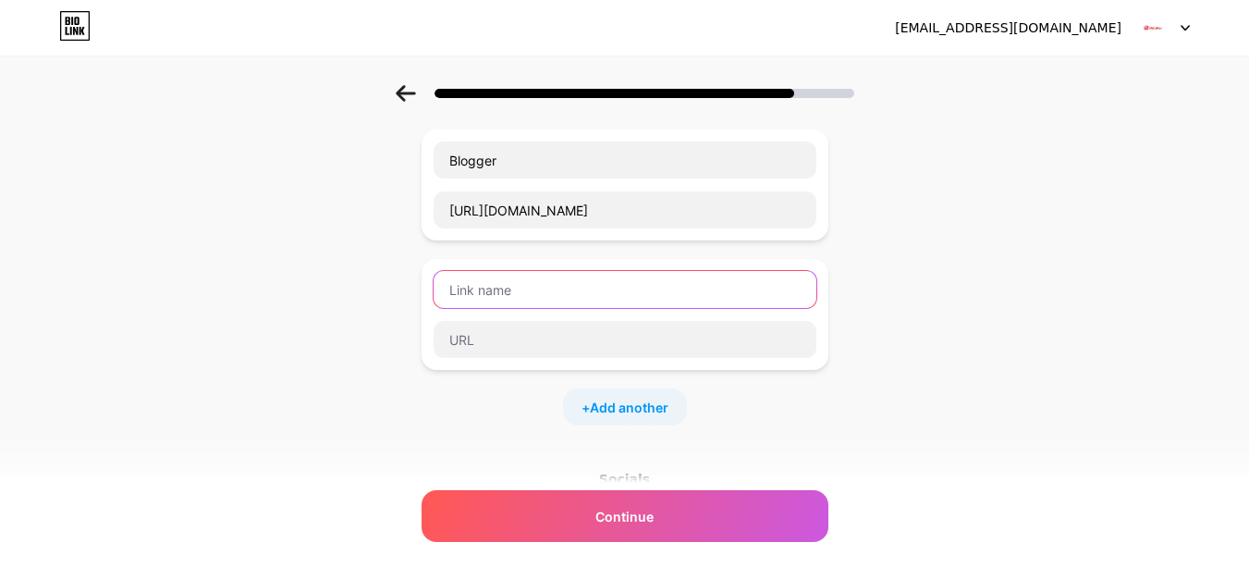
click at [533, 291] on input "text" at bounding box center [625, 289] width 383 height 37
paste input "unsplash"
click at [461, 289] on input "unsplash" at bounding box center [625, 289] width 383 height 37
type input "Unsplash"
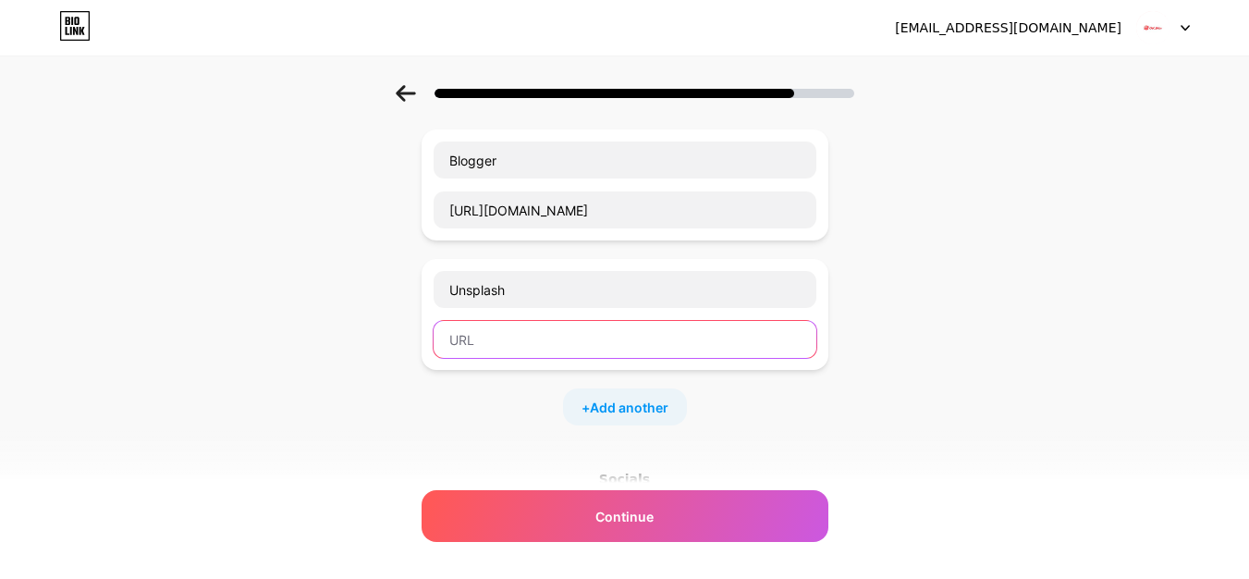
click at [501, 331] on input "text" at bounding box center [625, 339] width 383 height 37
paste input "https://unsplash.com/@okwingamelogin89"
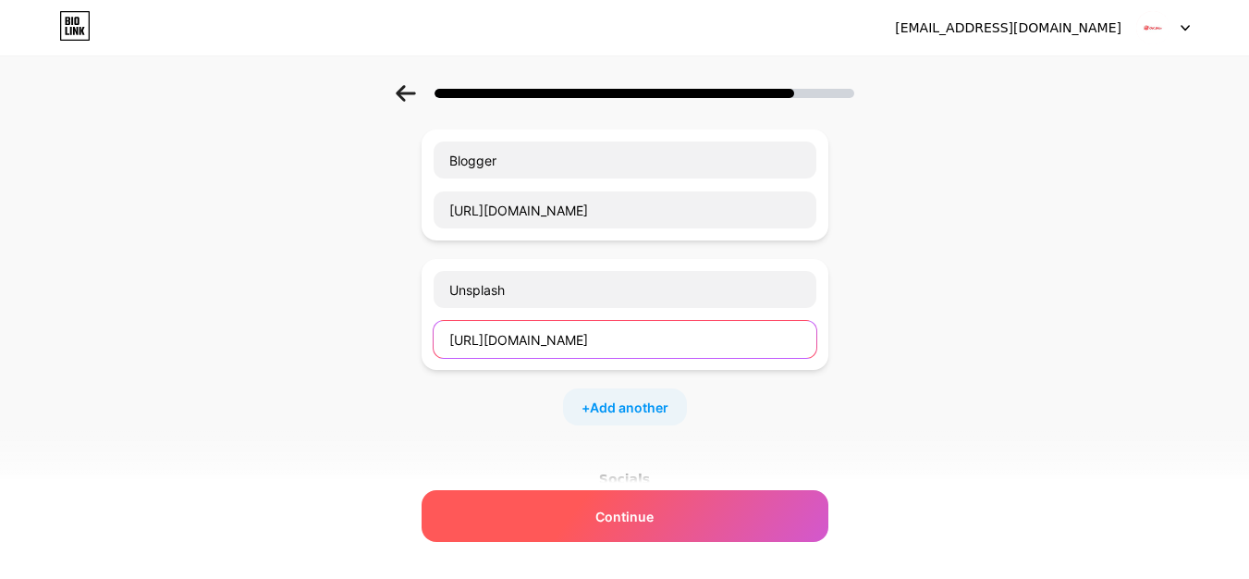
type input "https://unsplash.com/@okwingamelogin89"
click at [673, 525] on div "Continue" at bounding box center [625, 516] width 407 height 52
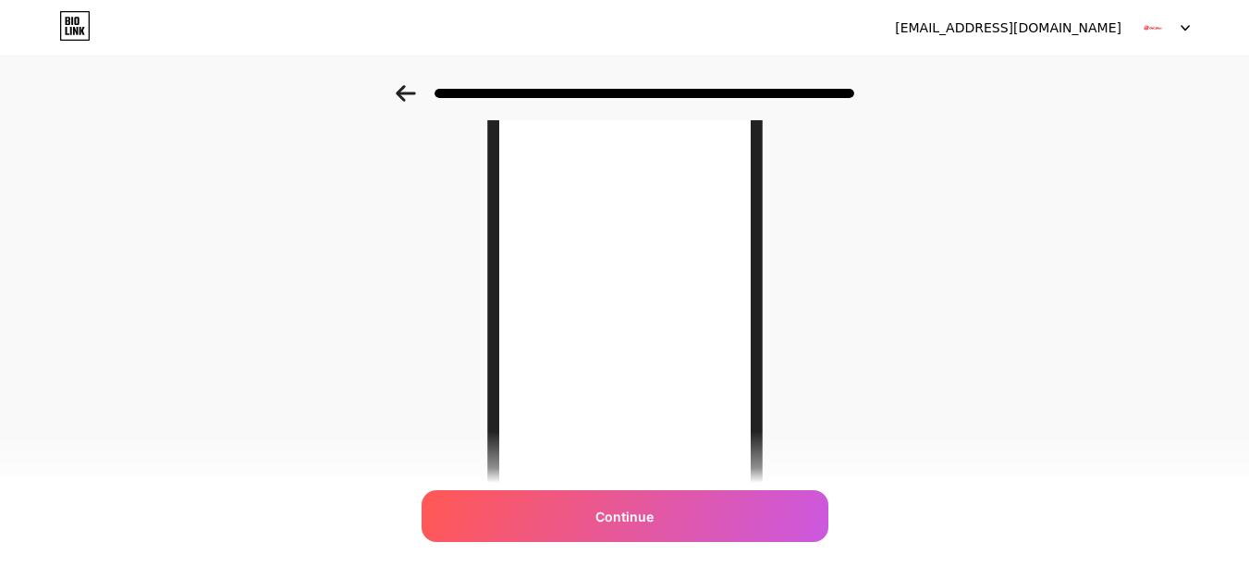
scroll to position [0, 0]
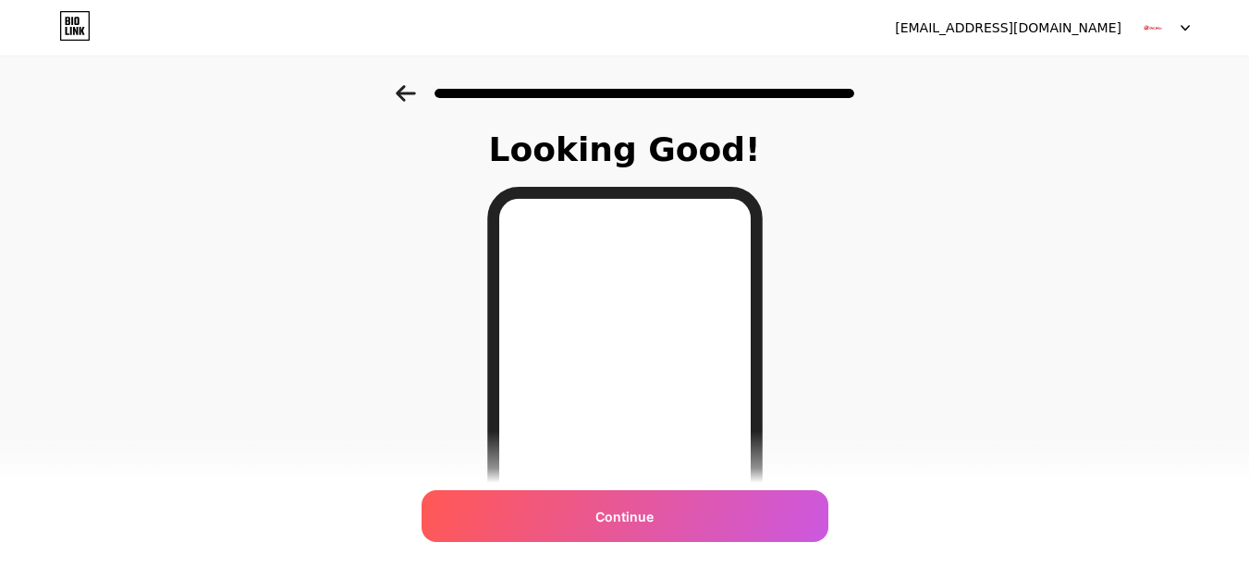
click at [705, 505] on div "Continue" at bounding box center [625, 516] width 407 height 52
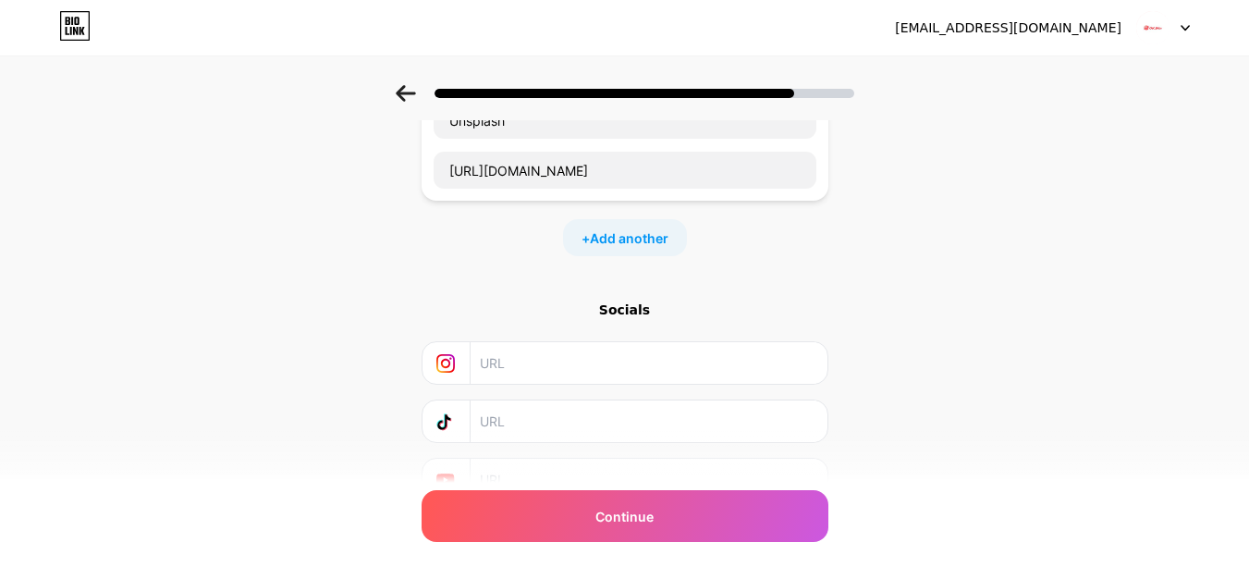
scroll to position [403, 0]
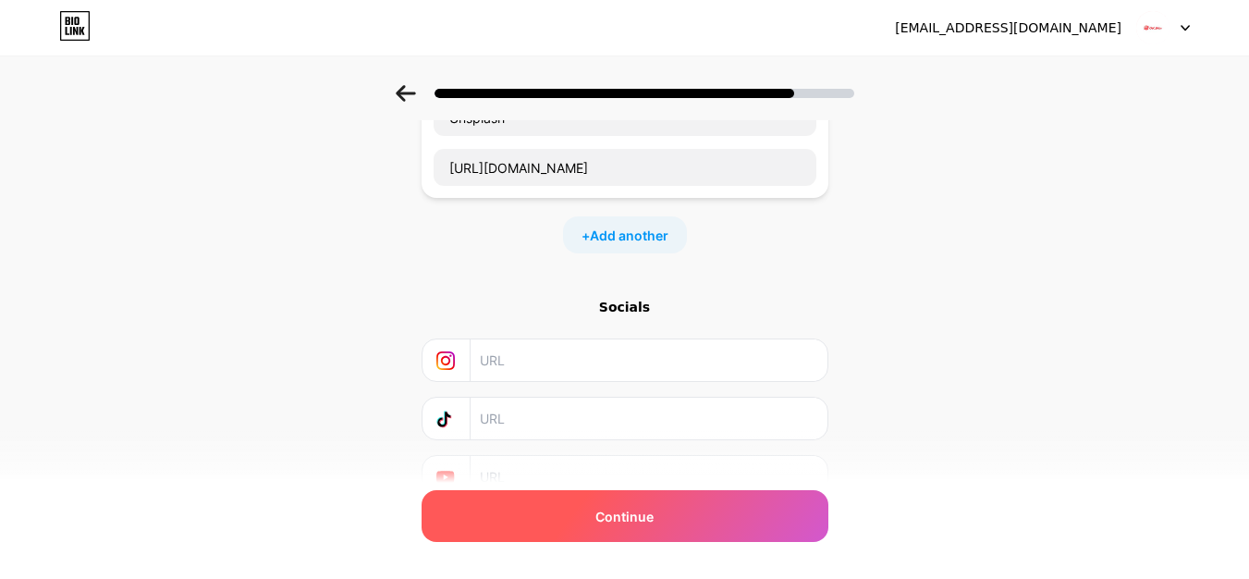
click at [635, 510] on span "Continue" at bounding box center [624, 516] width 58 height 19
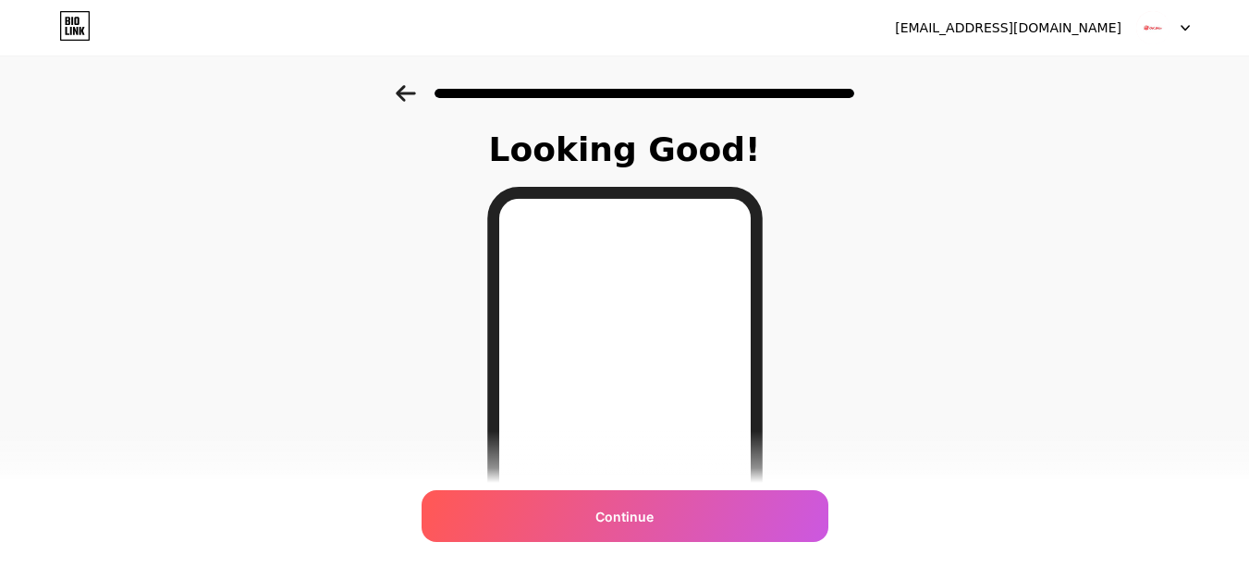
click at [635, 510] on span "Continue" at bounding box center [624, 516] width 58 height 19
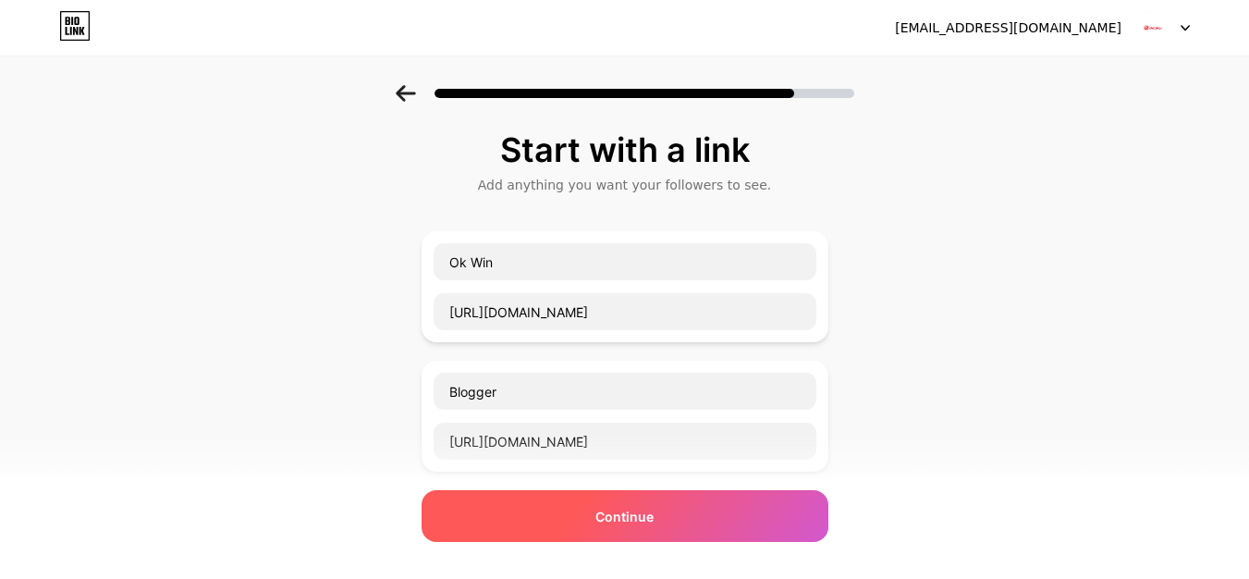
click at [673, 528] on div "Continue" at bounding box center [625, 516] width 407 height 52
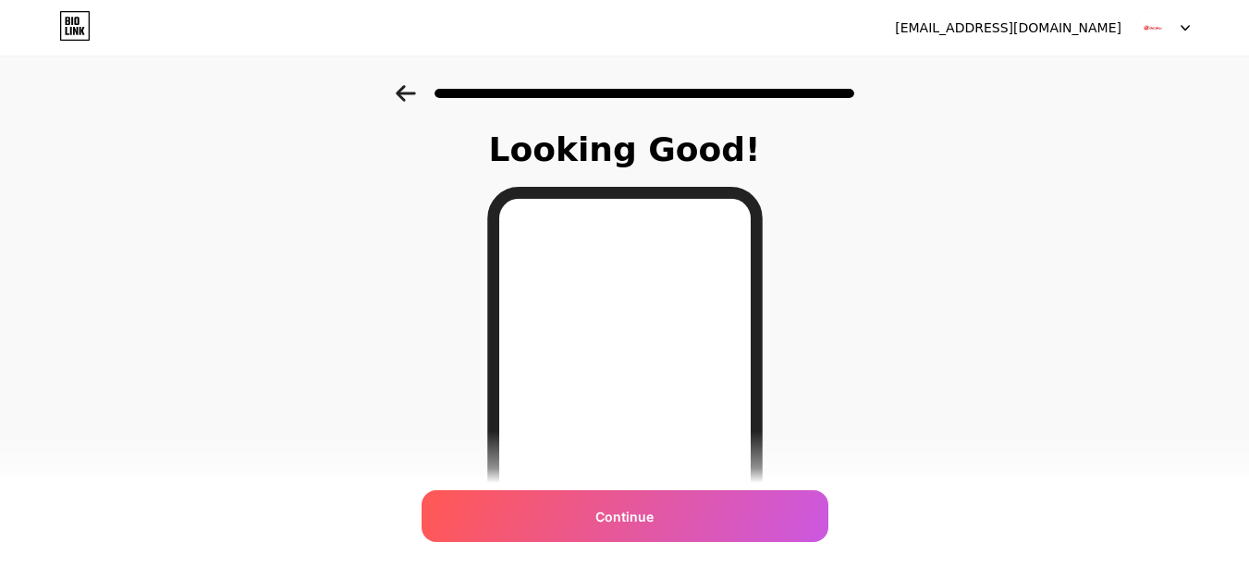
click at [1009, 33] on div "okwinpmkissangov@gmail.com" at bounding box center [1008, 27] width 227 height 19
copy div "okwinpmkissangov@gmail.com Logout"
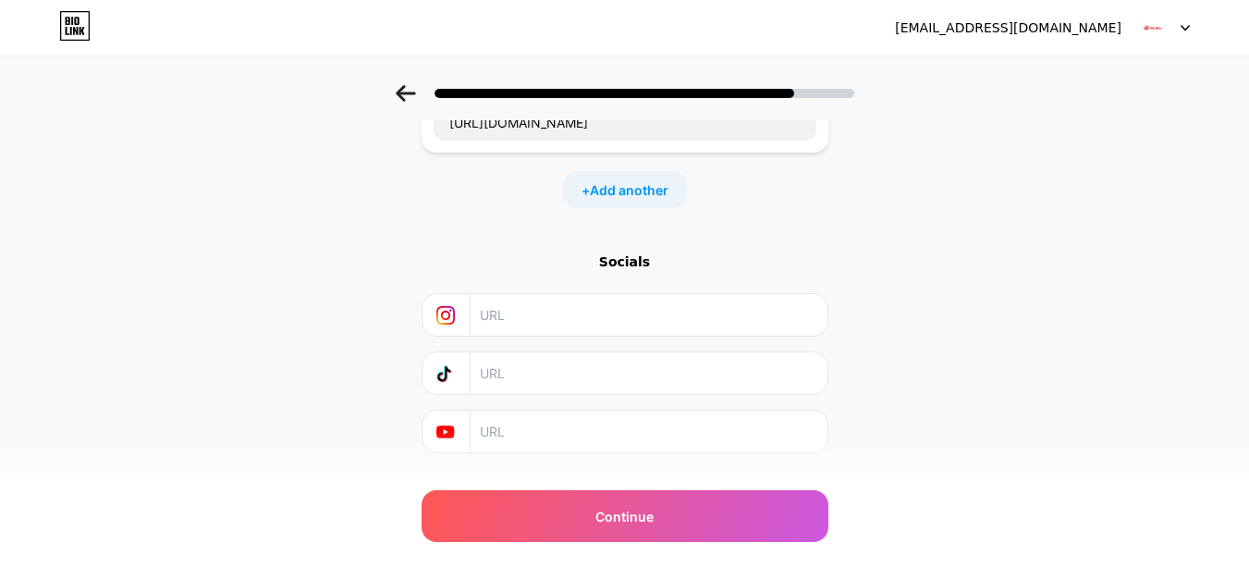
scroll to position [489, 0]
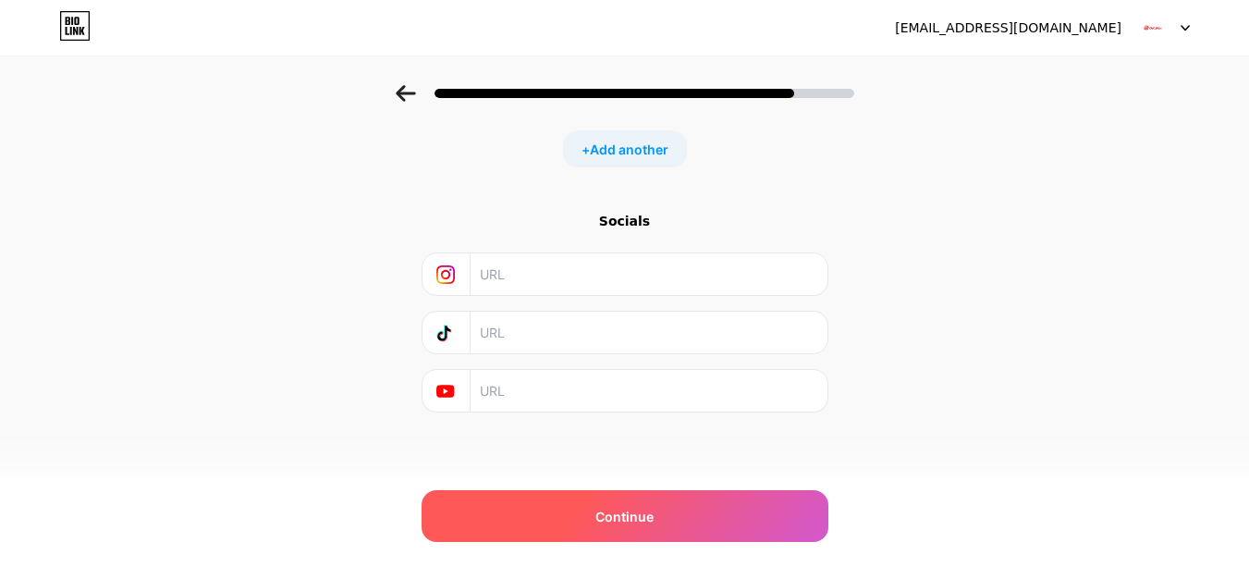
click at [727, 525] on div "Continue" at bounding box center [625, 516] width 407 height 52
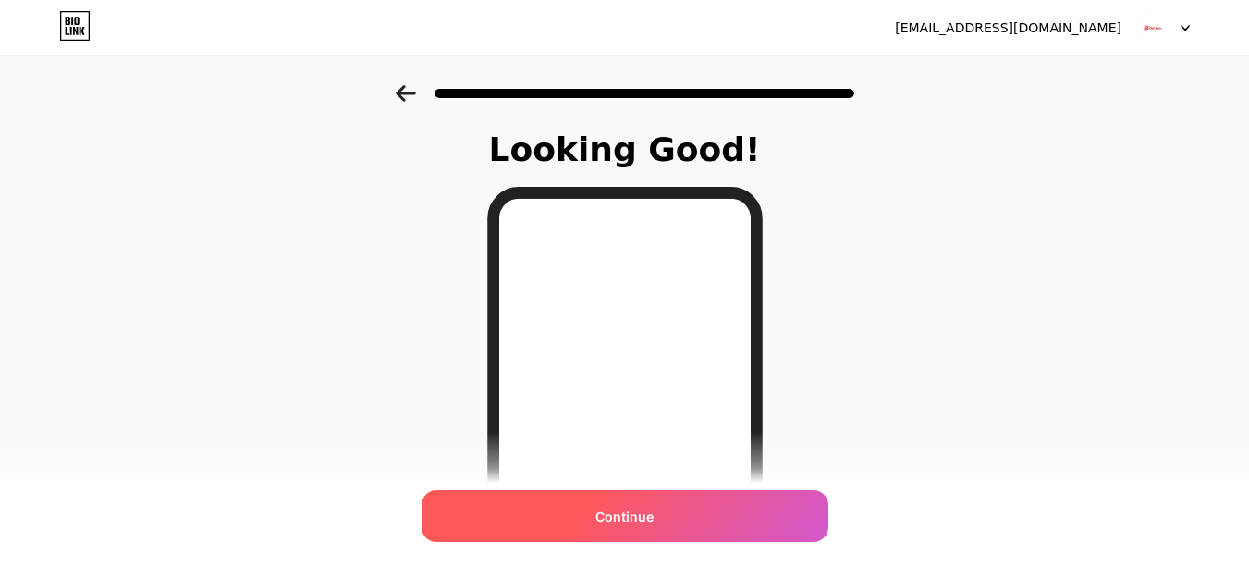
click at [644, 520] on span "Continue" at bounding box center [624, 516] width 58 height 19
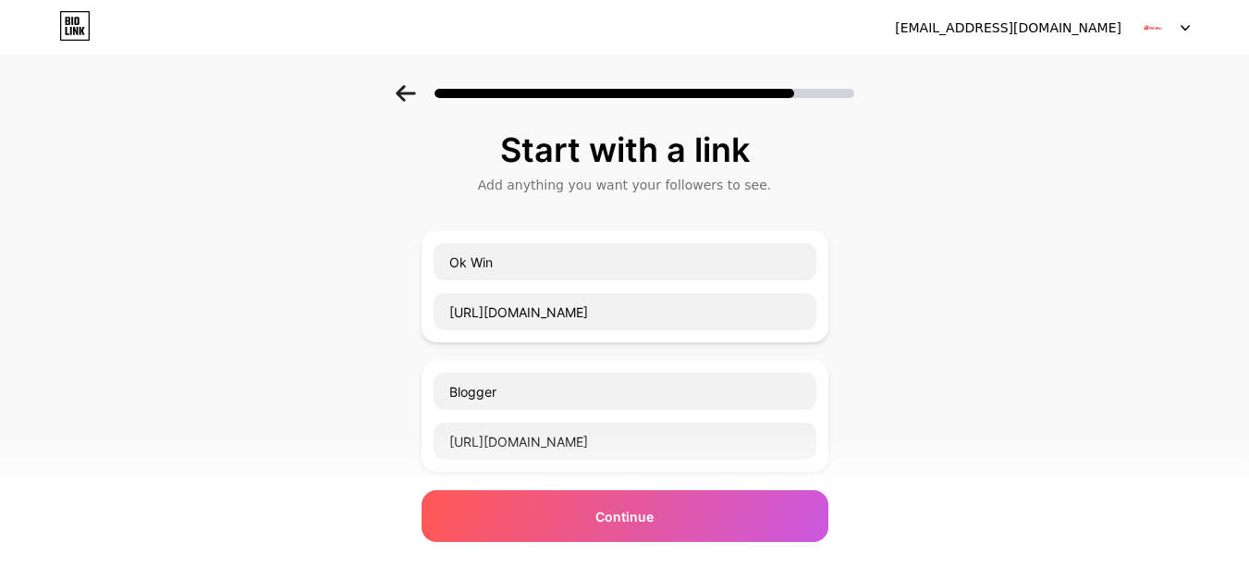
click at [644, 520] on span "Continue" at bounding box center [624, 516] width 58 height 19
